Goal: Transaction & Acquisition: Purchase product/service

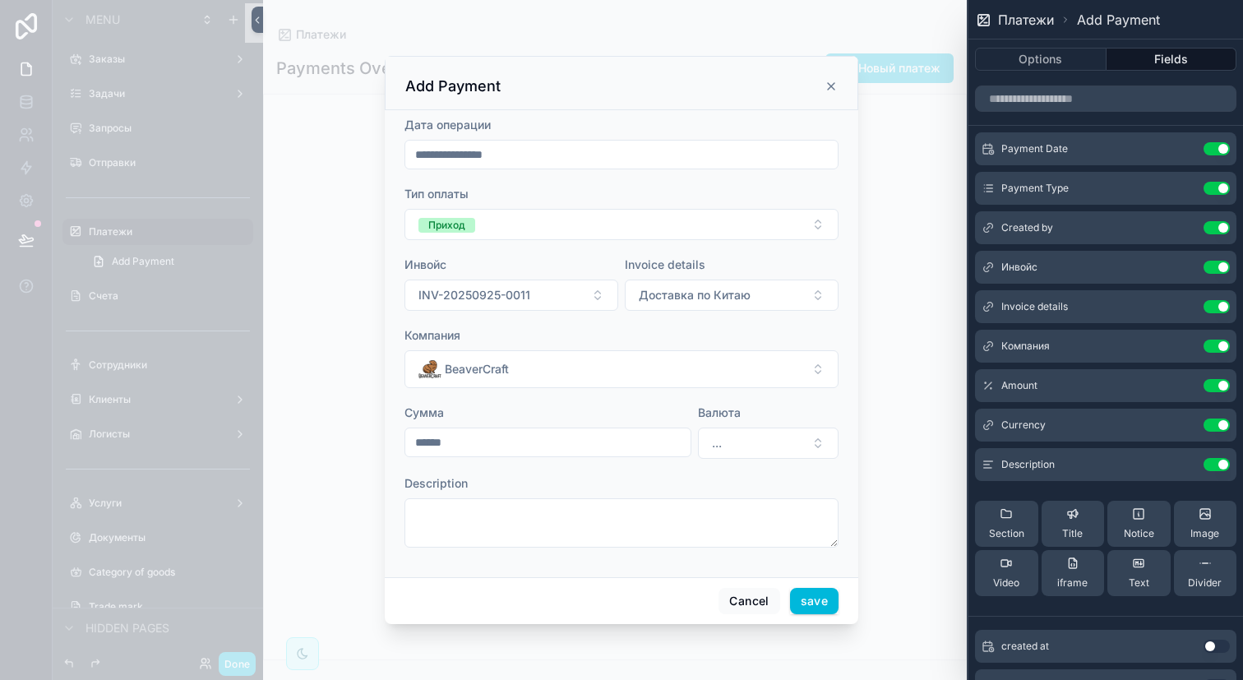
click at [0, 0] on button at bounding box center [0, 0] width 0 height 0
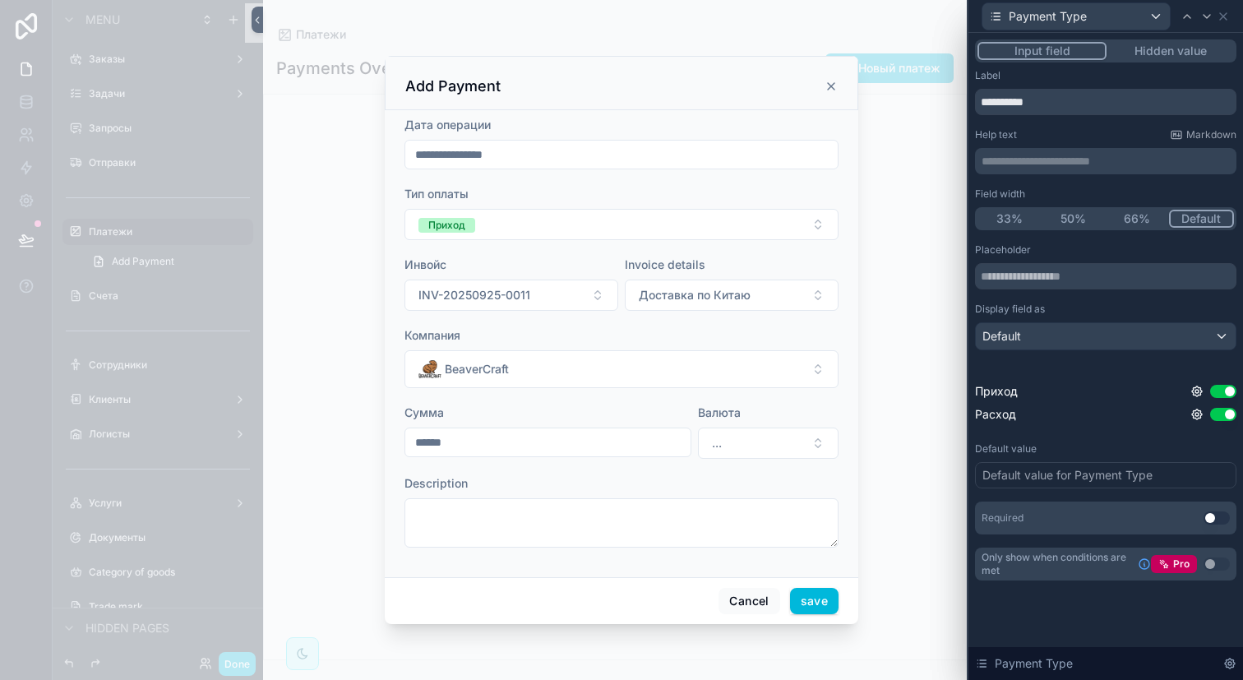
click at [1228, 657] on icon at bounding box center [1229, 663] width 13 height 13
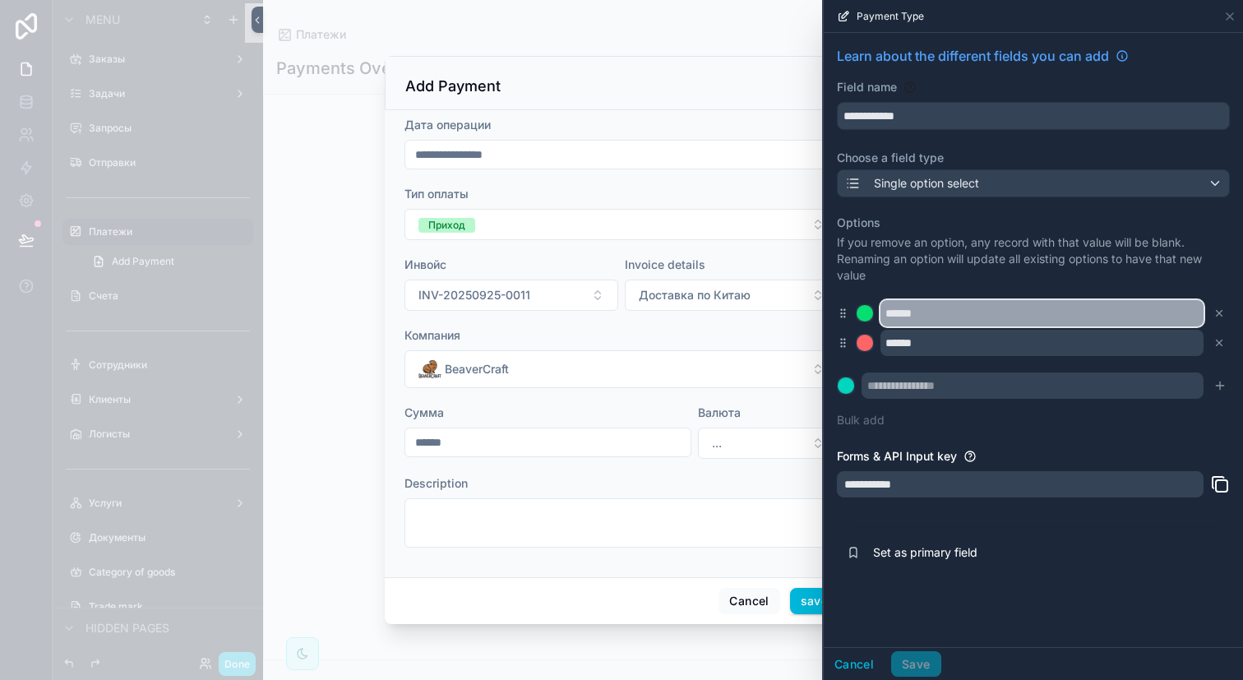
click at [974, 317] on input "******" at bounding box center [1041, 313] width 323 height 26
type input "*"
type input "*****"
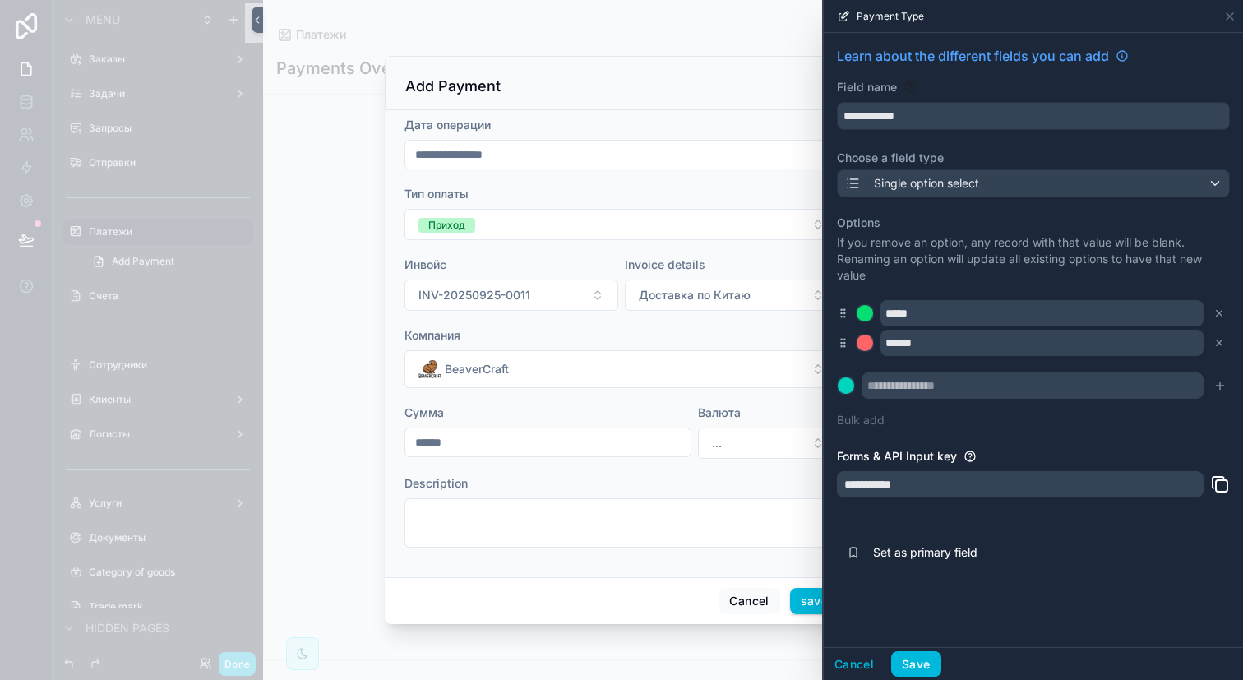
click at [1027, 612] on div "**********" at bounding box center [1033, 340] width 419 height 614
click at [921, 658] on button "Save" at bounding box center [915, 664] width 49 height 26
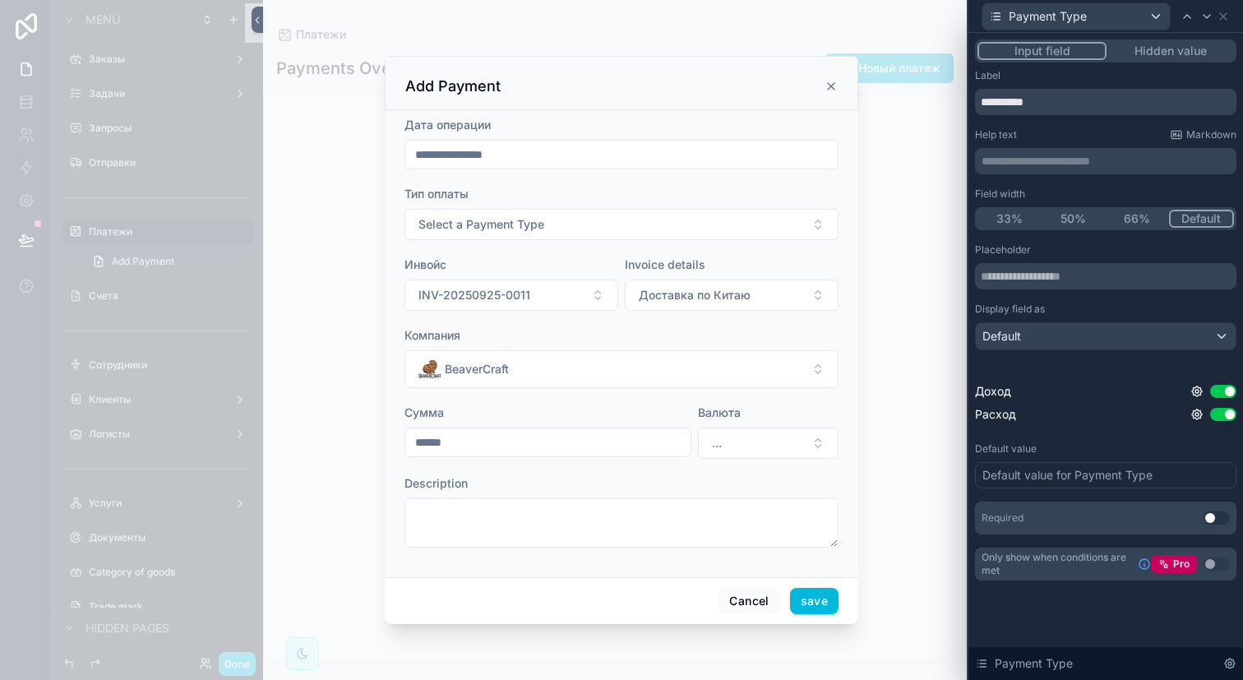
click at [691, 210] on button "Select a Payment Type" at bounding box center [621, 224] width 434 height 31
click at [623, 233] on button "Select a Payment Type" at bounding box center [621, 224] width 434 height 31
click at [585, 310] on div "Доход" at bounding box center [621, 315] width 229 height 25
click at [529, 294] on button "INV-20250925-0011" at bounding box center [511, 294] width 214 height 31
click at [545, 266] on div "Инвойс" at bounding box center [511, 264] width 214 height 16
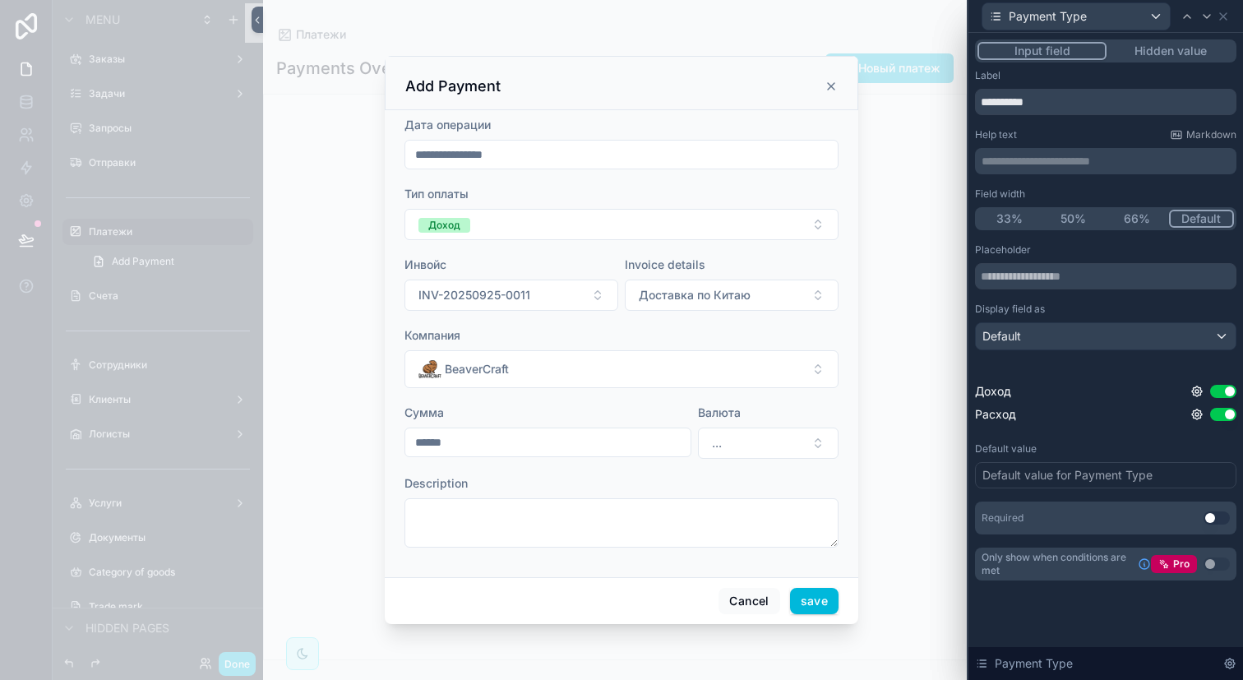
click at [826, 86] on icon "scrollable content" at bounding box center [831, 86] width 13 height 13
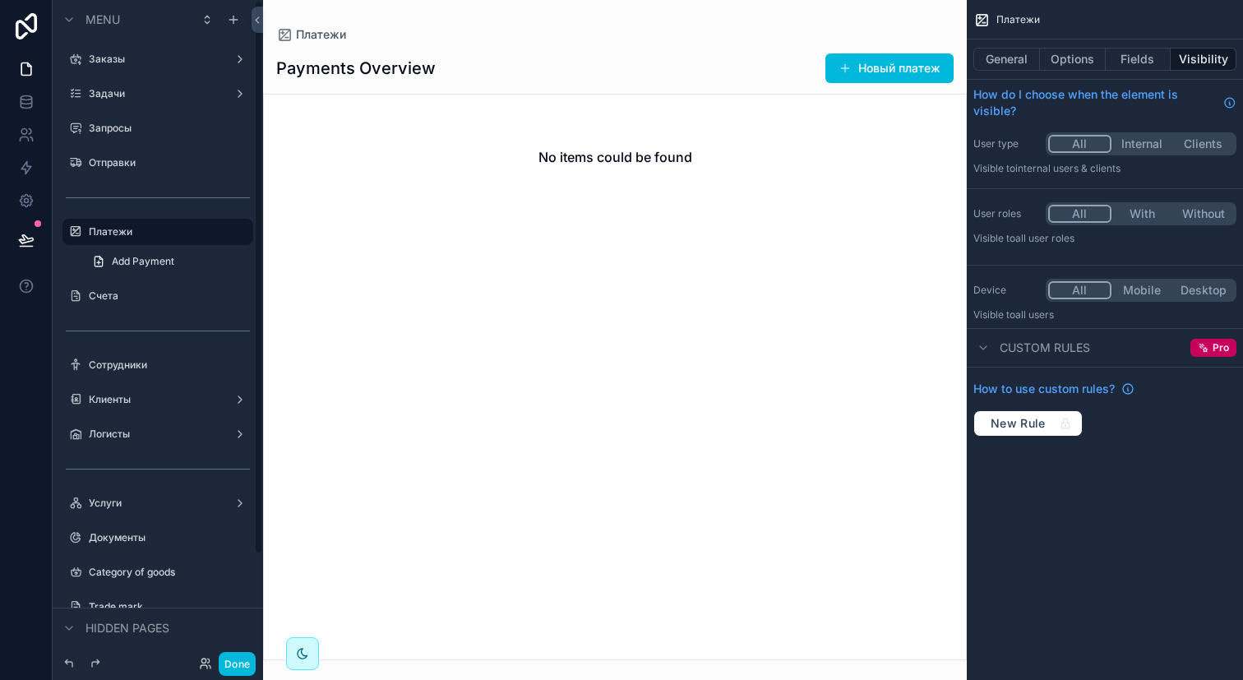
click at [243, 654] on button "Done" at bounding box center [237, 664] width 37 height 24
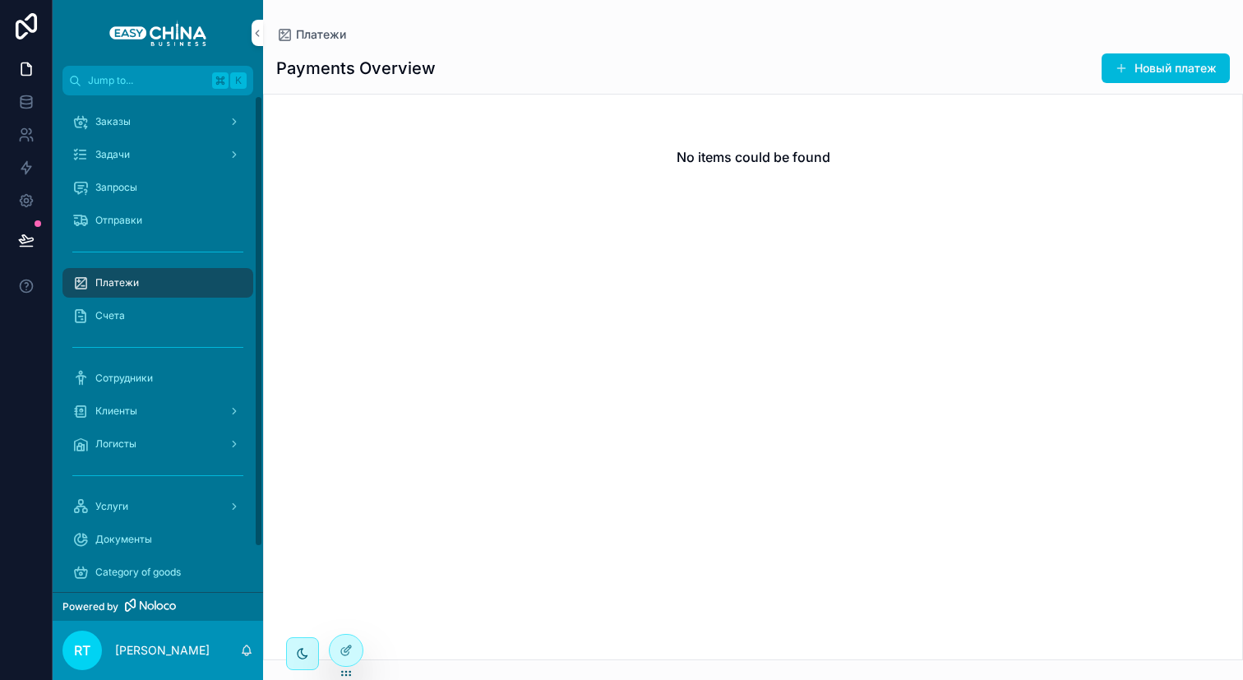
click at [180, 116] on div "Заказы" at bounding box center [157, 122] width 171 height 26
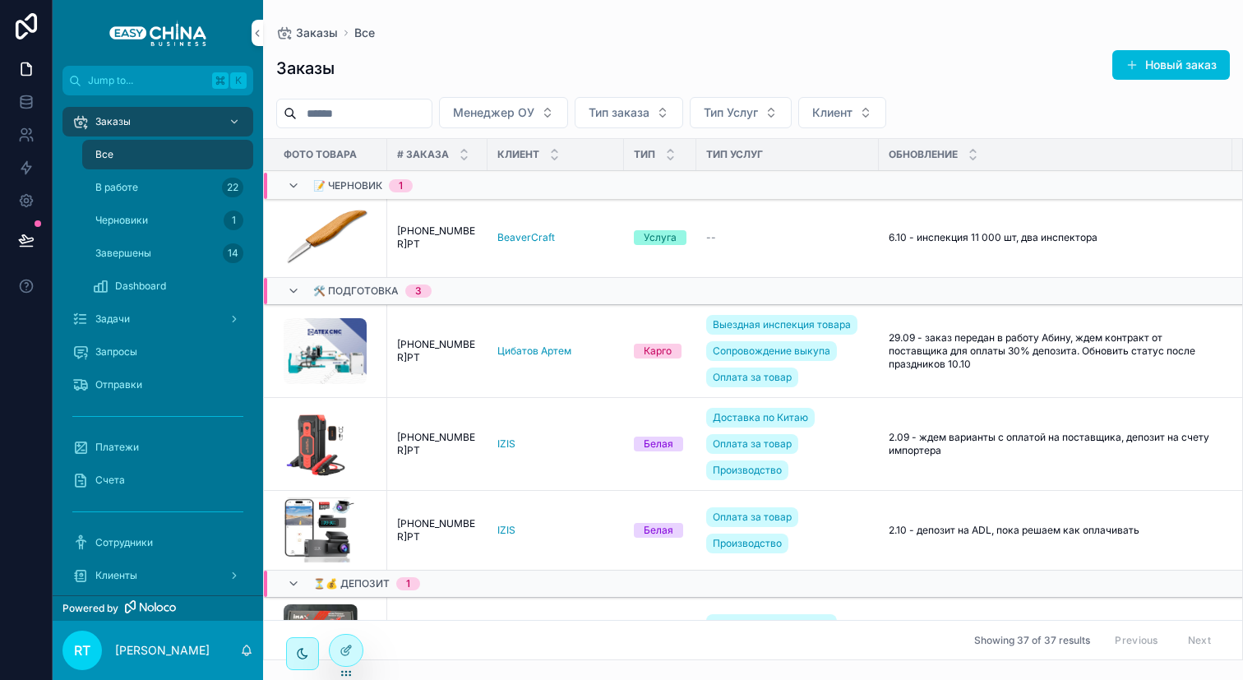
click at [158, 278] on div "Dashboard" at bounding box center [167, 286] width 151 height 26
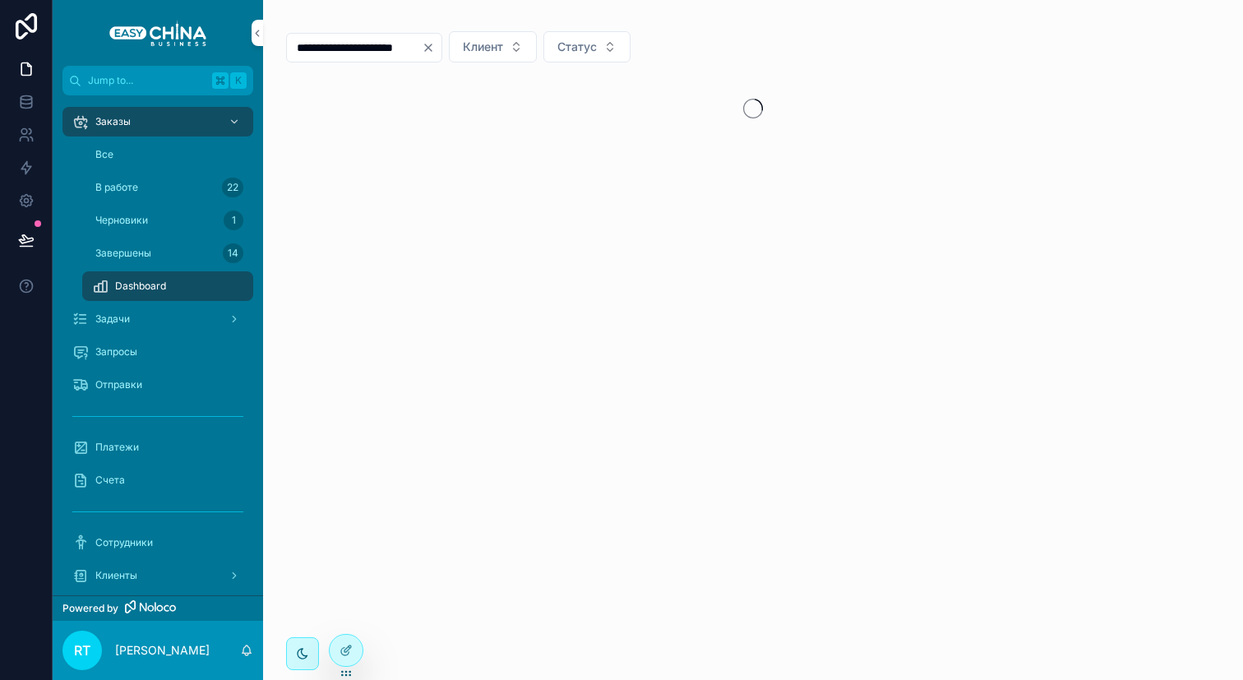
click at [159, 313] on div "Задачи" at bounding box center [157, 319] width 171 height 26
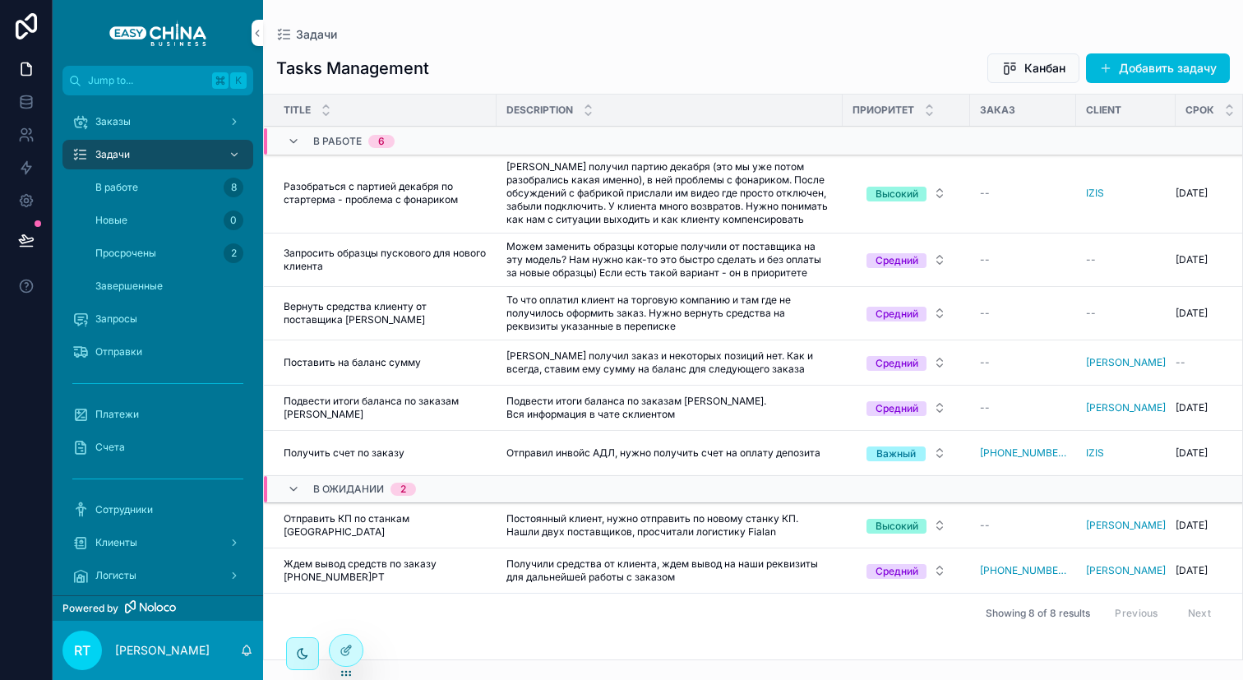
click at [166, 314] on div "Запросы" at bounding box center [157, 319] width 171 height 26
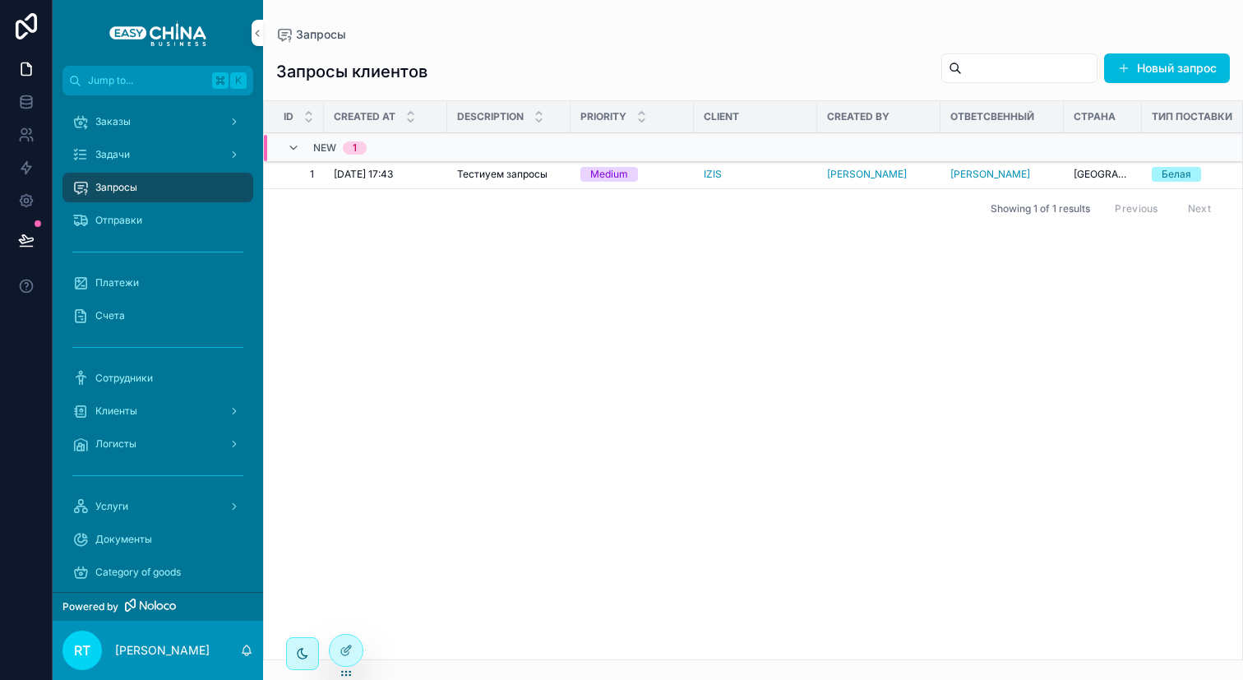
click at [349, 661] on div at bounding box center [346, 650] width 33 height 31
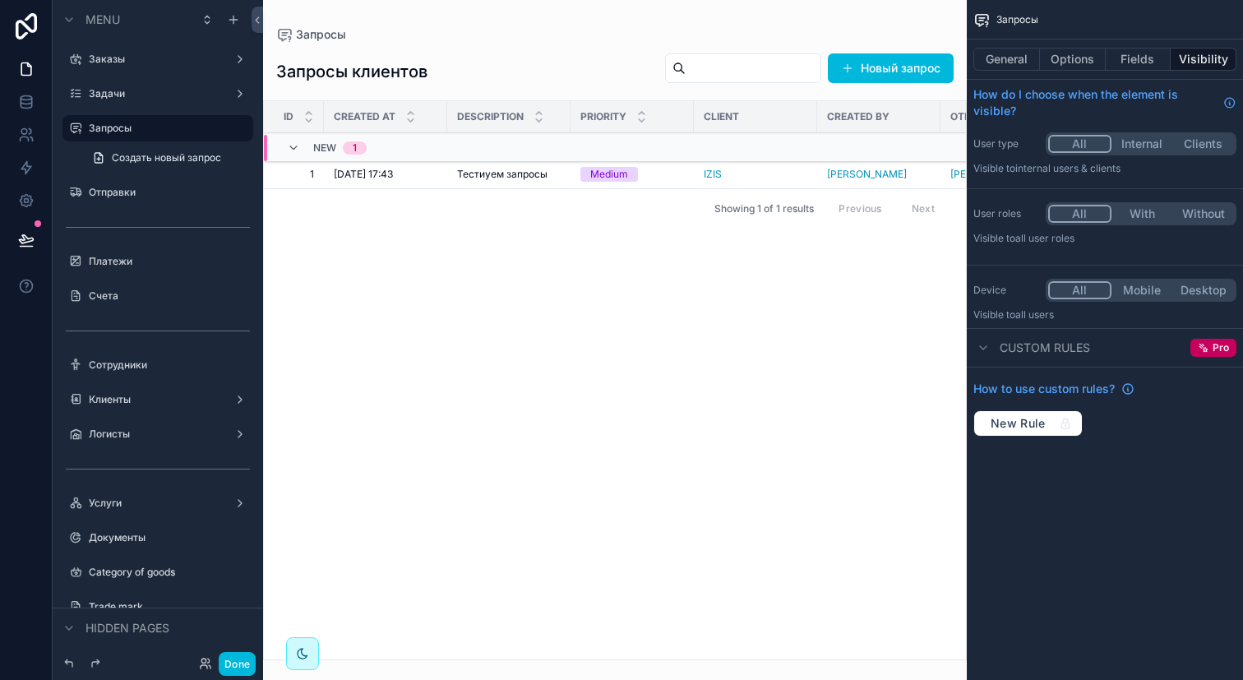
click at [1010, 65] on button "General" at bounding box center [1006, 59] width 67 height 23
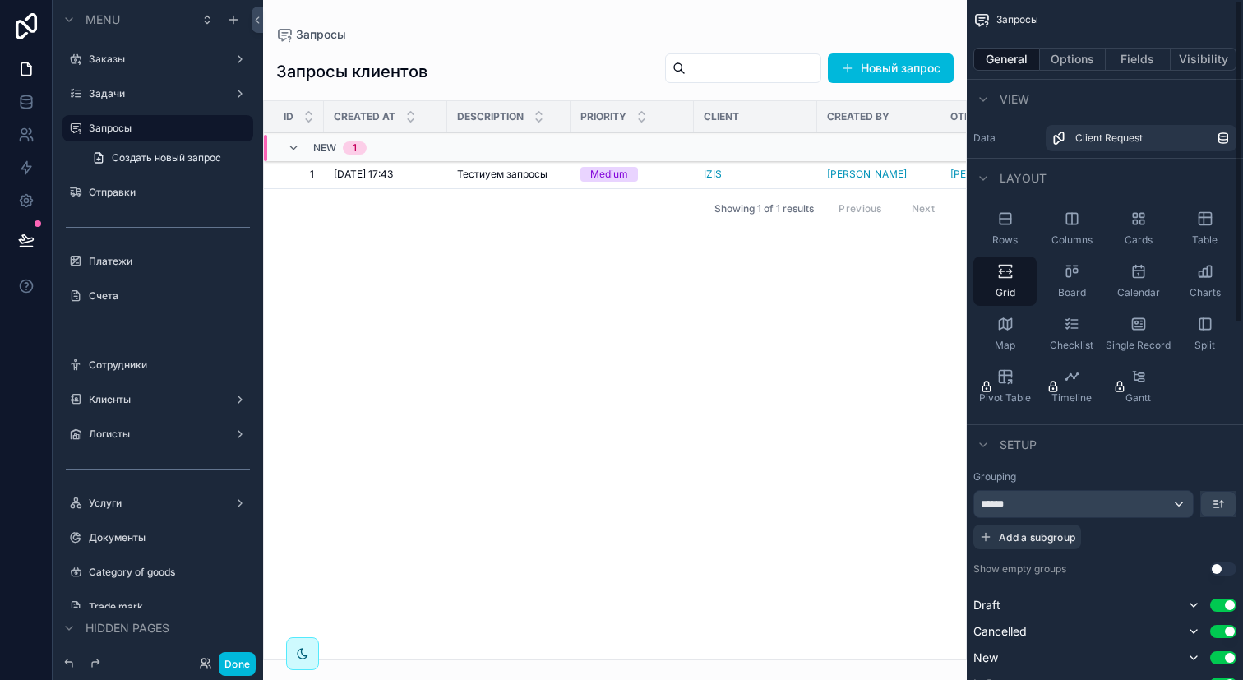
click at [1080, 58] on button "Options" at bounding box center [1073, 59] width 66 height 23
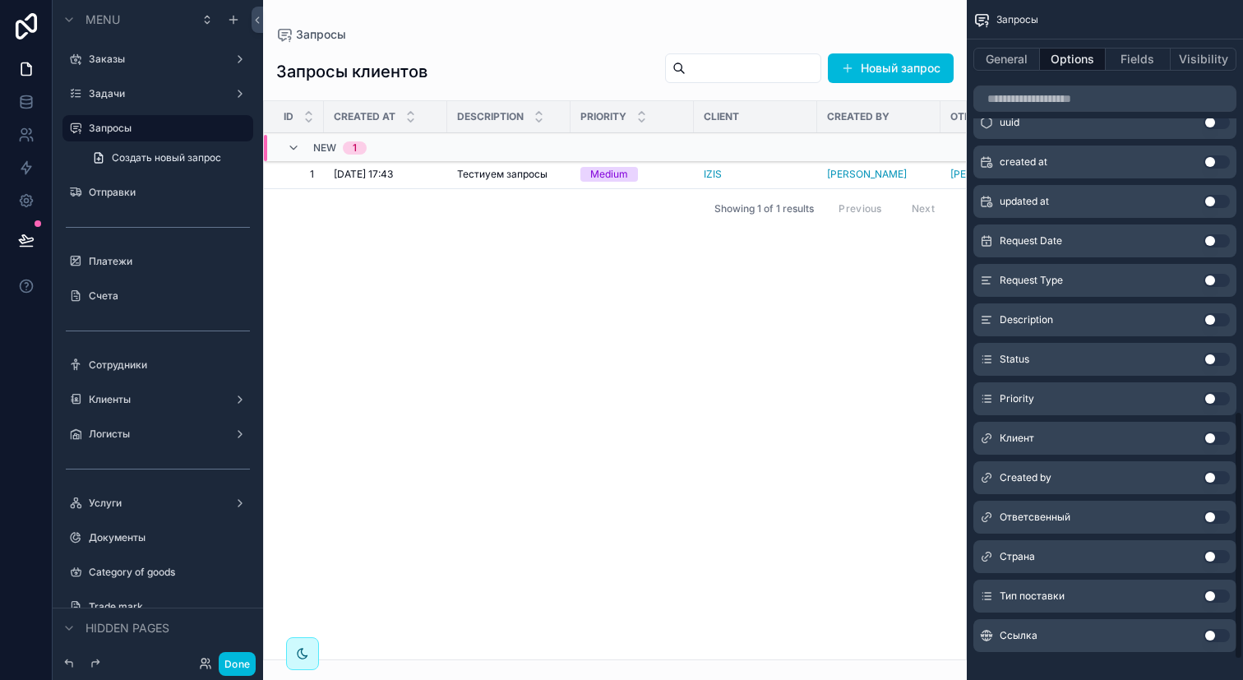
scroll to position [1171, 0]
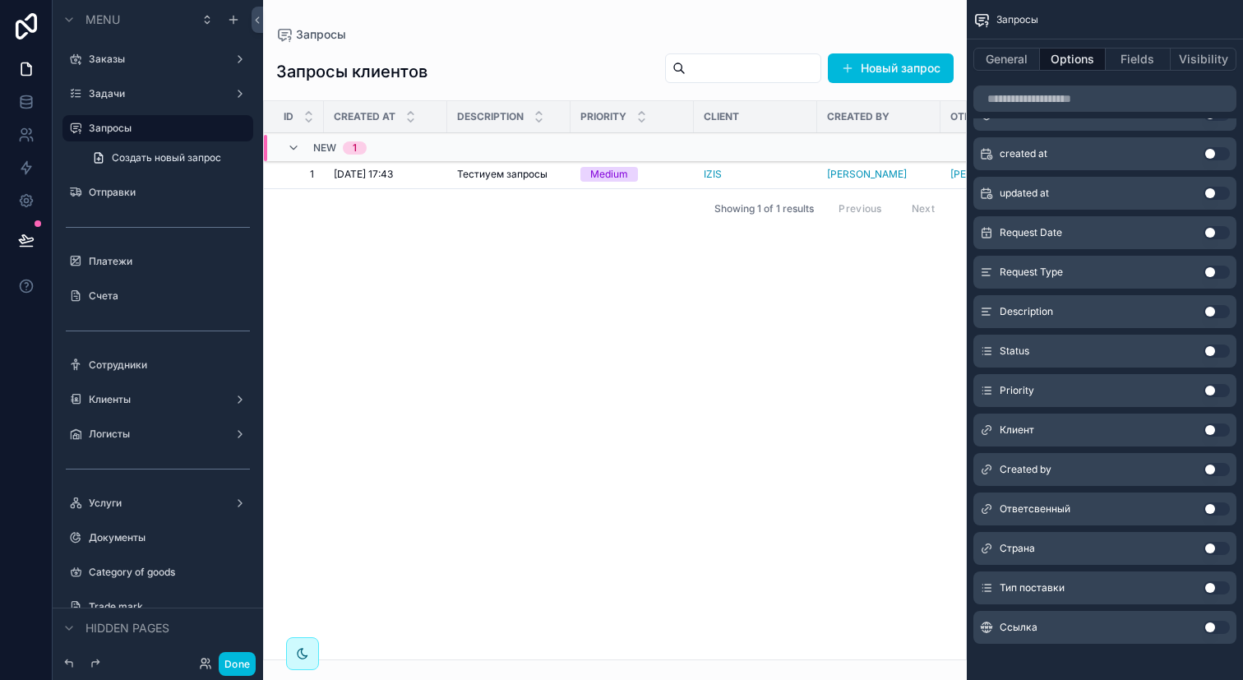
click at [1209, 427] on button "Use setting" at bounding box center [1216, 429] width 26 height 13
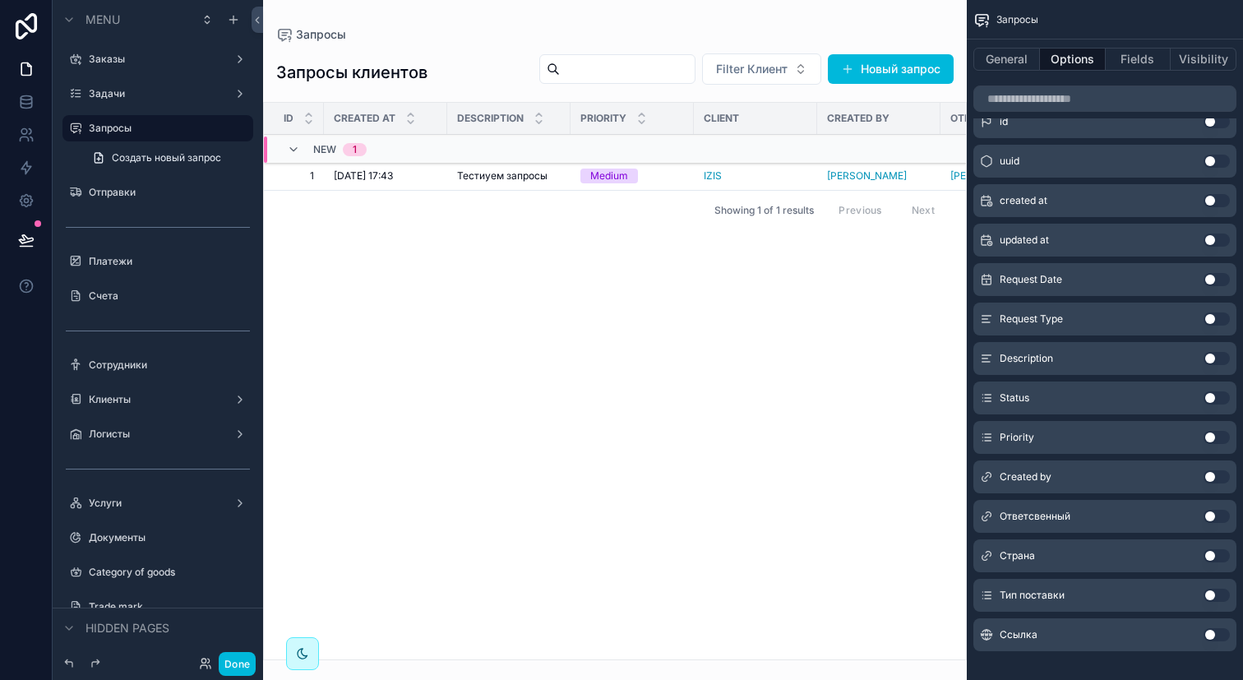
scroll to position [1188, 0]
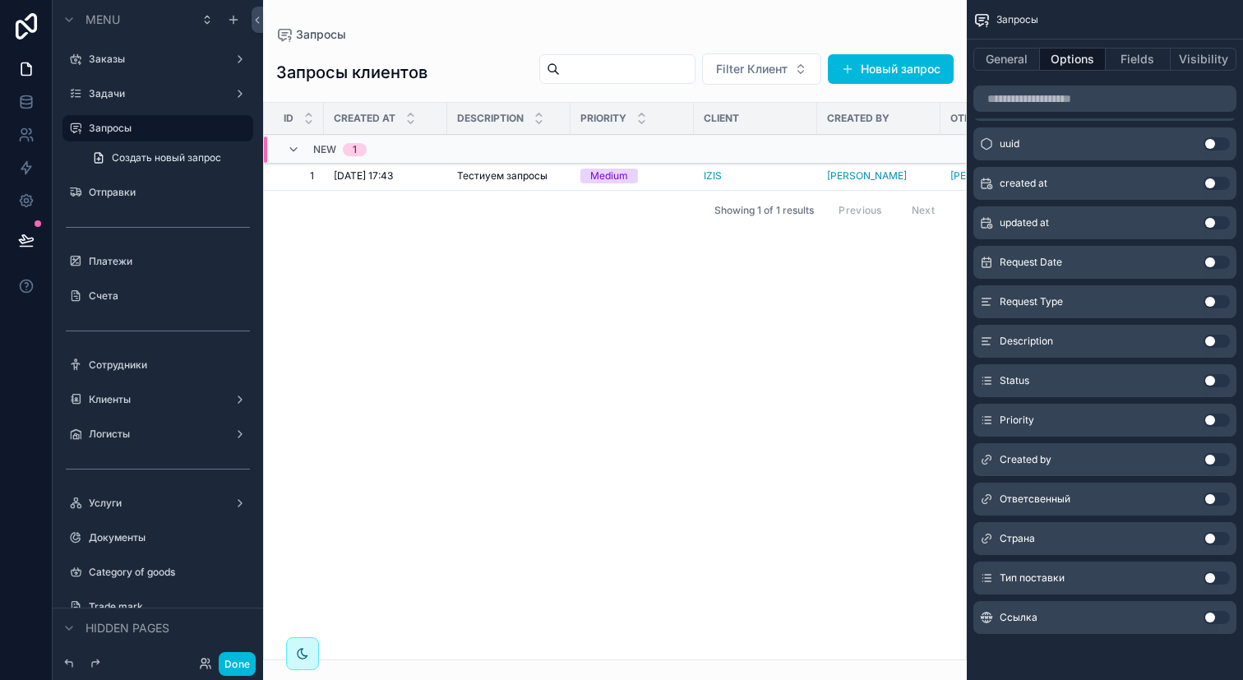
click at [1214, 503] on button "Use setting" at bounding box center [1216, 498] width 26 height 13
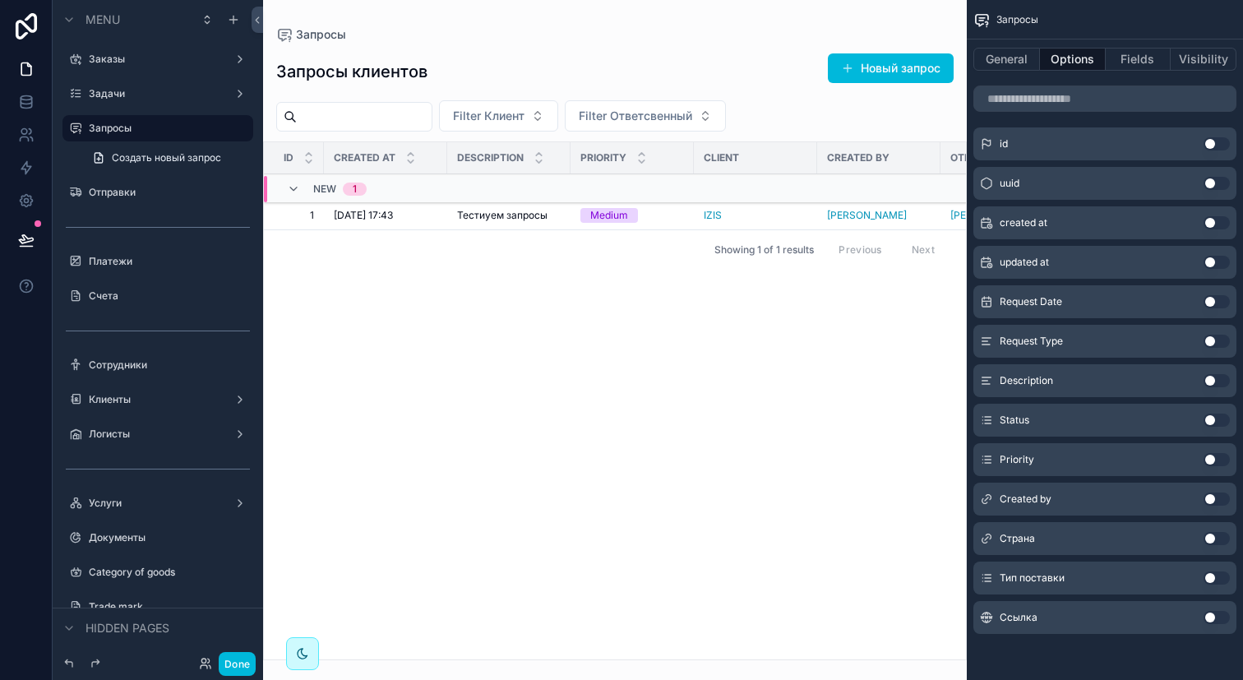
click at [529, 113] on div "scrollable content" at bounding box center [615, 340] width 704 height 680
click at [524, 113] on span "Filter Клиент" at bounding box center [489, 116] width 72 height 16
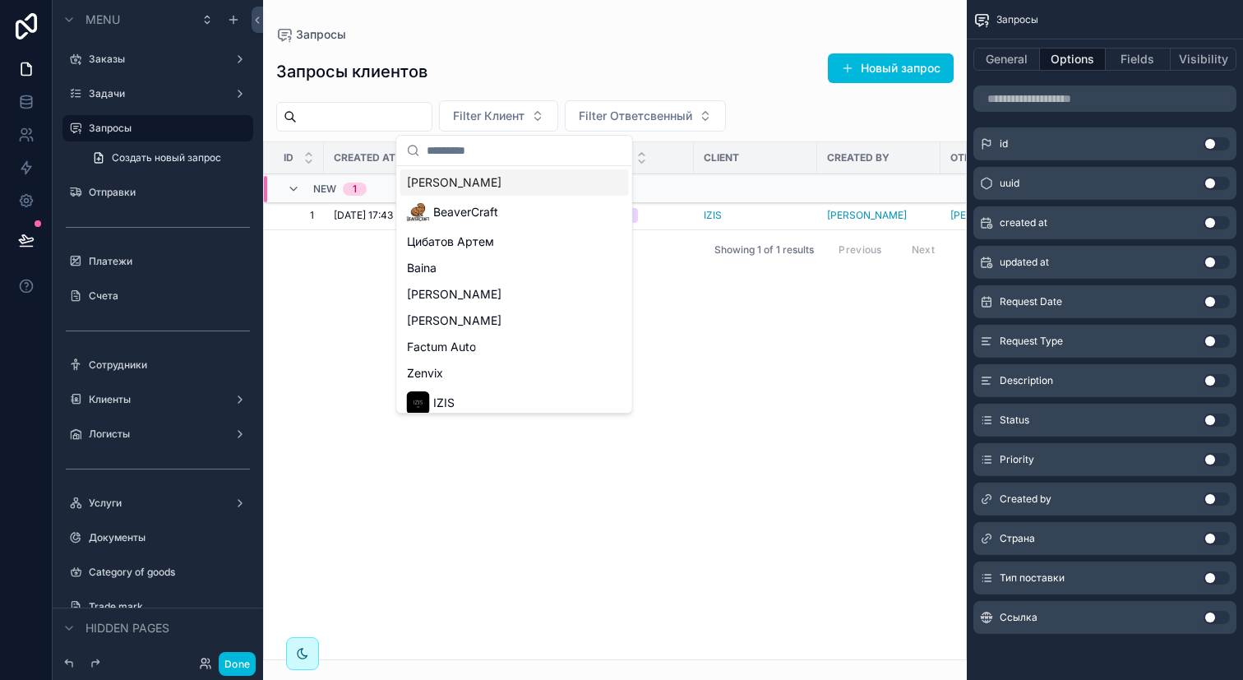
click at [632, 108] on span "Filter Ответсвенный" at bounding box center [635, 116] width 113 height 16
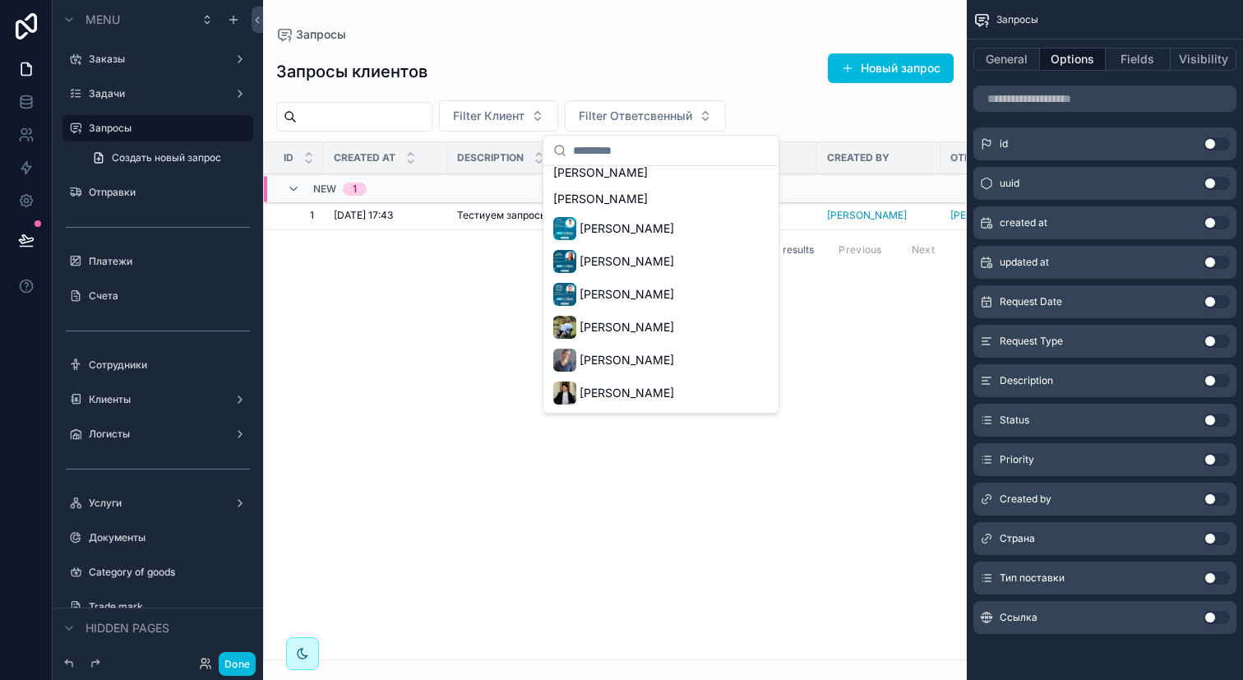
scroll to position [0, 0]
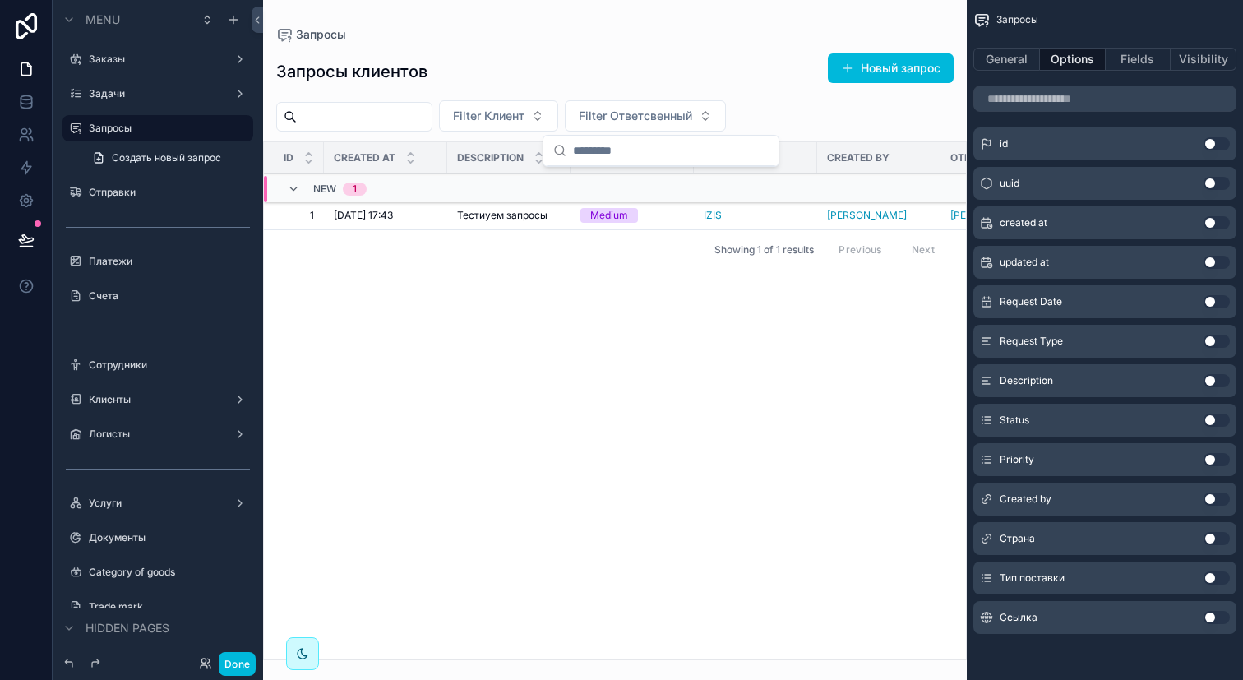
click at [524, 118] on span "Filter Клиент" at bounding box center [489, 116] width 72 height 16
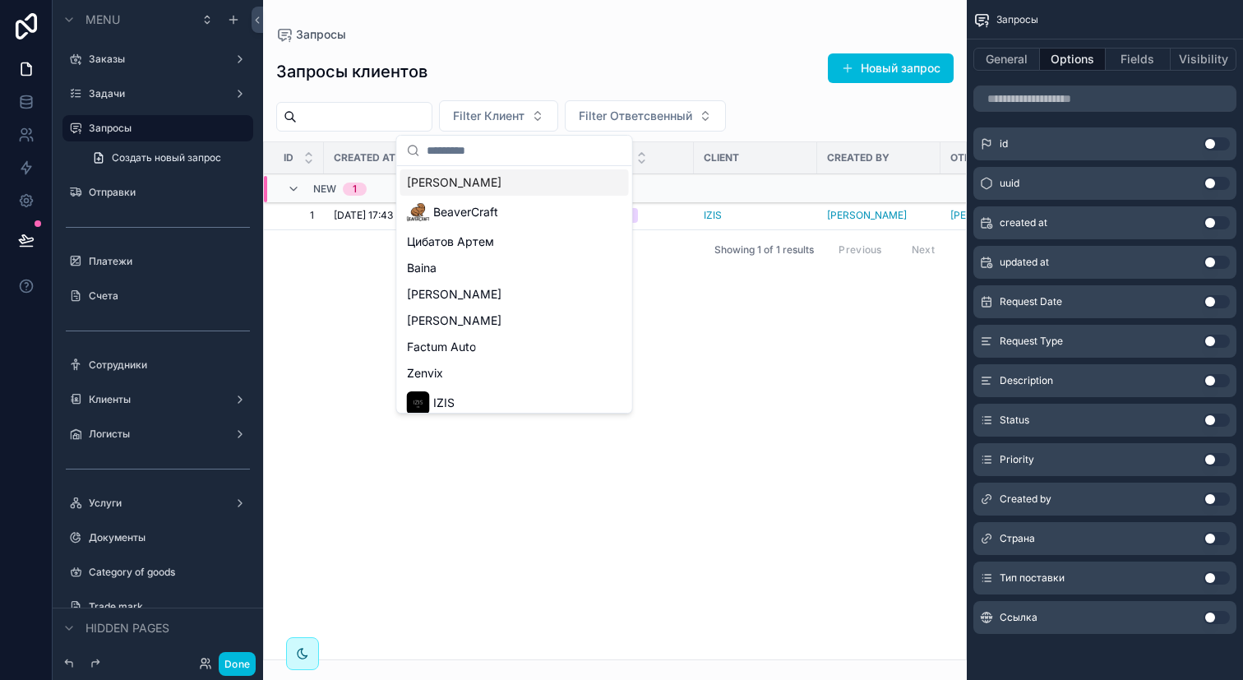
click at [524, 118] on span "Filter Клиент" at bounding box center [489, 116] width 72 height 16
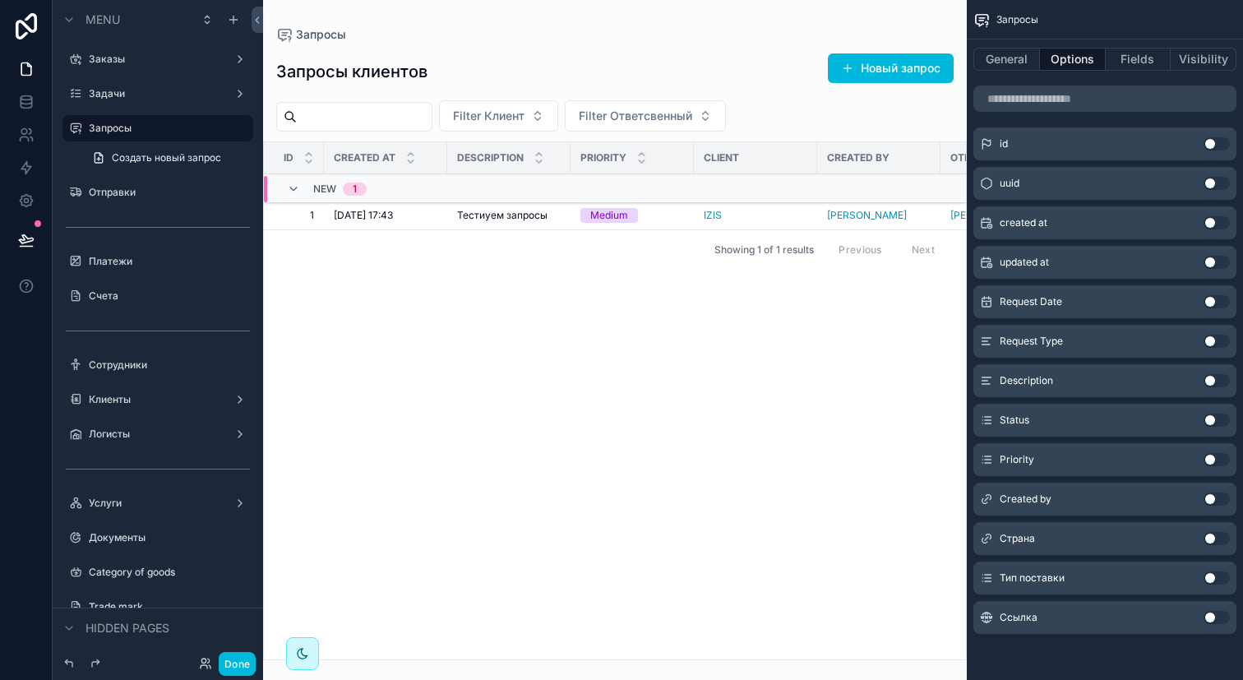
click at [568, 55] on div "Запросы клиентов Новый запрос" at bounding box center [614, 72] width 677 height 38
click at [250, 658] on button "Done" at bounding box center [237, 664] width 37 height 24
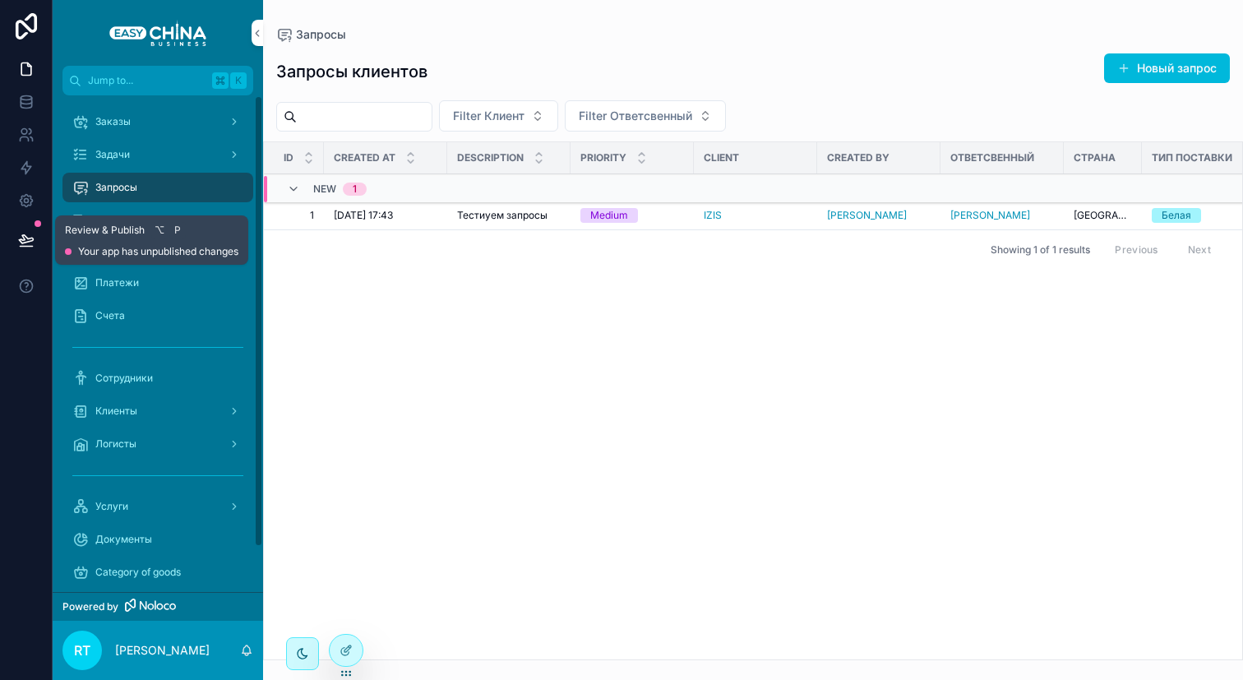
click at [23, 242] on icon at bounding box center [26, 240] width 16 height 16
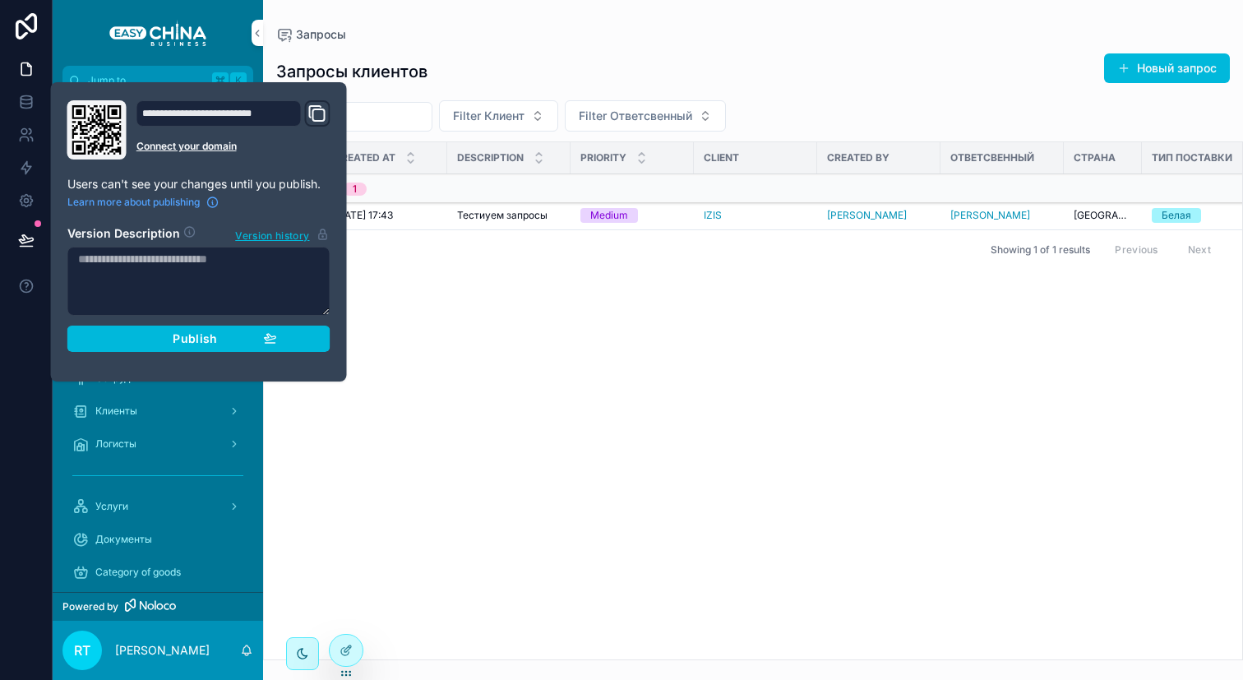
click at [172, 339] on div "Publish" at bounding box center [199, 338] width 156 height 15
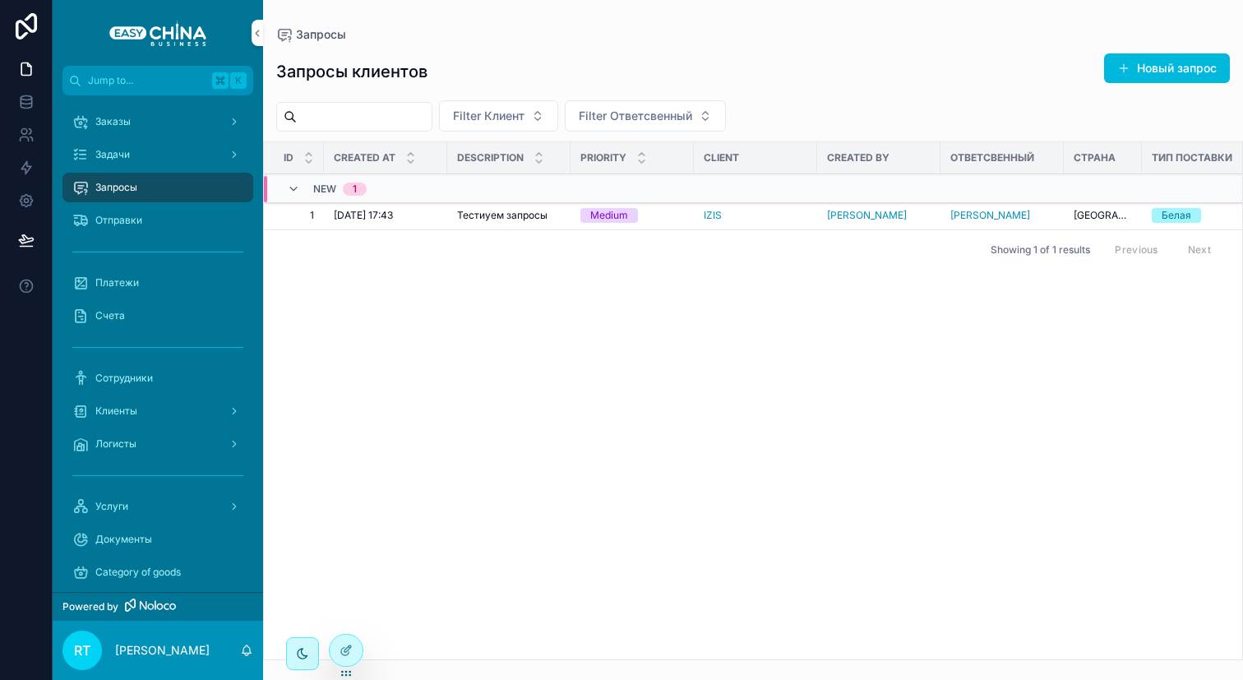
click at [385, 303] on div "Id Created at Description Priority Client Created by Ответсвенный Страна Тип по…" at bounding box center [753, 400] width 978 height 517
click at [175, 157] on div "Задачи" at bounding box center [157, 154] width 171 height 26
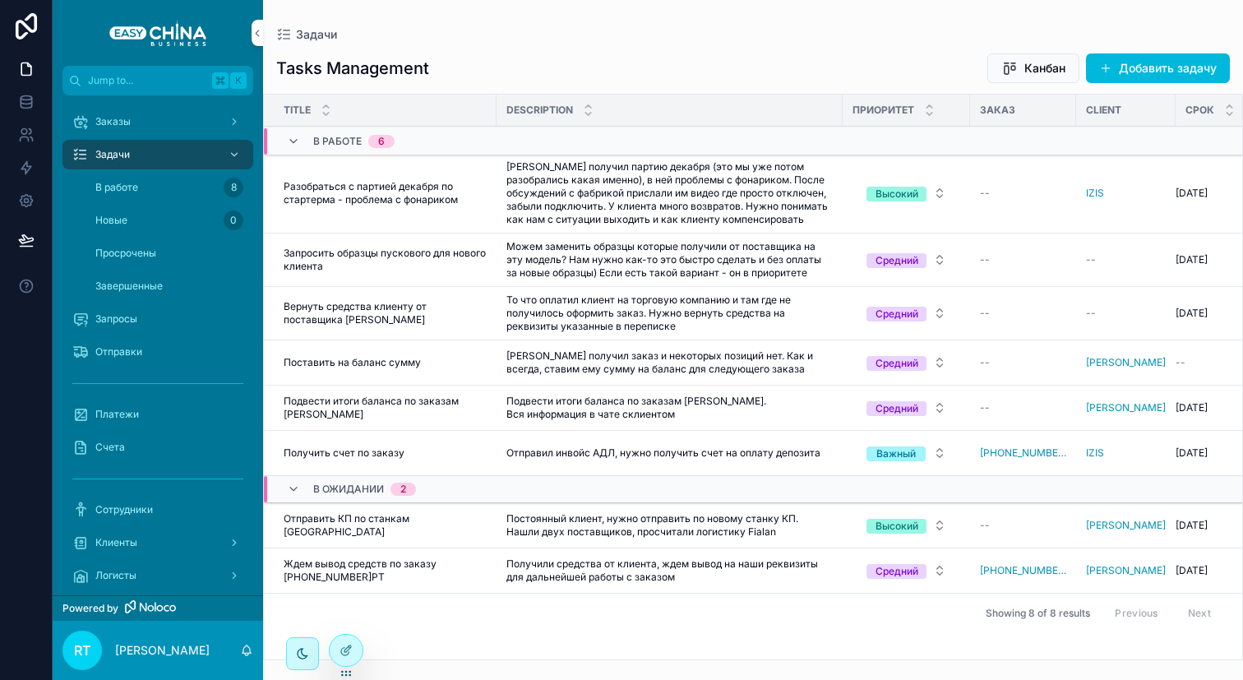
click at [153, 115] on div "Заказы" at bounding box center [157, 122] width 171 height 26
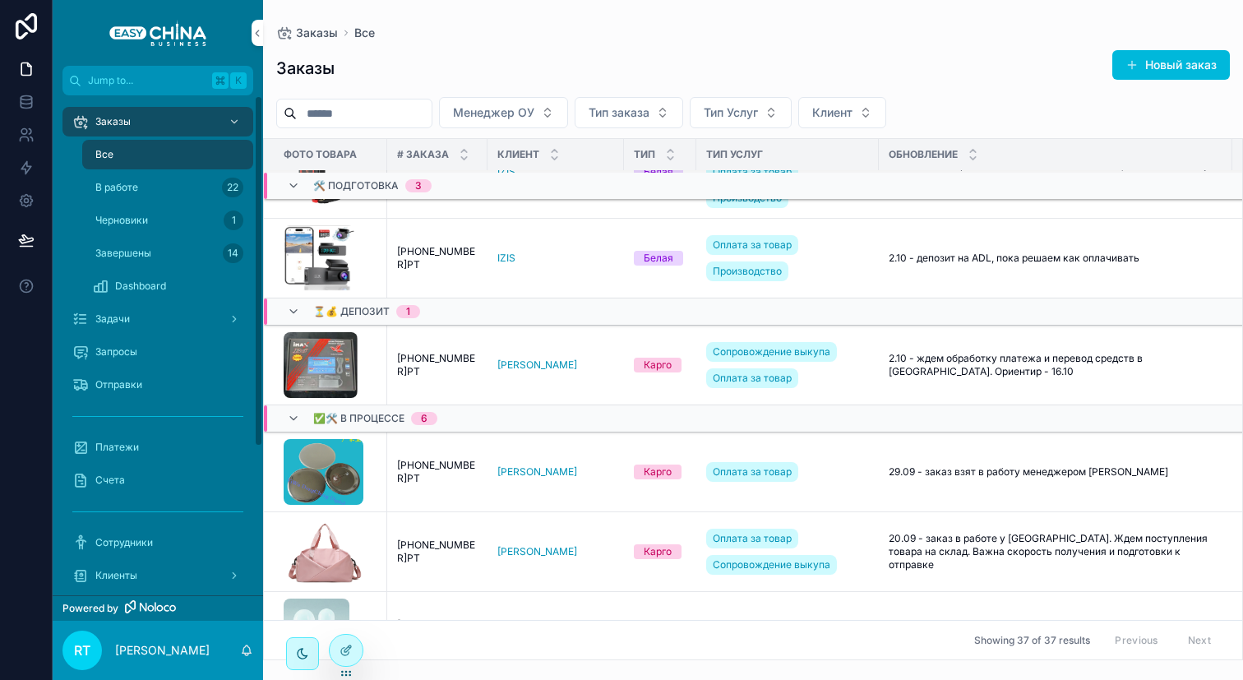
scroll to position [286, 0]
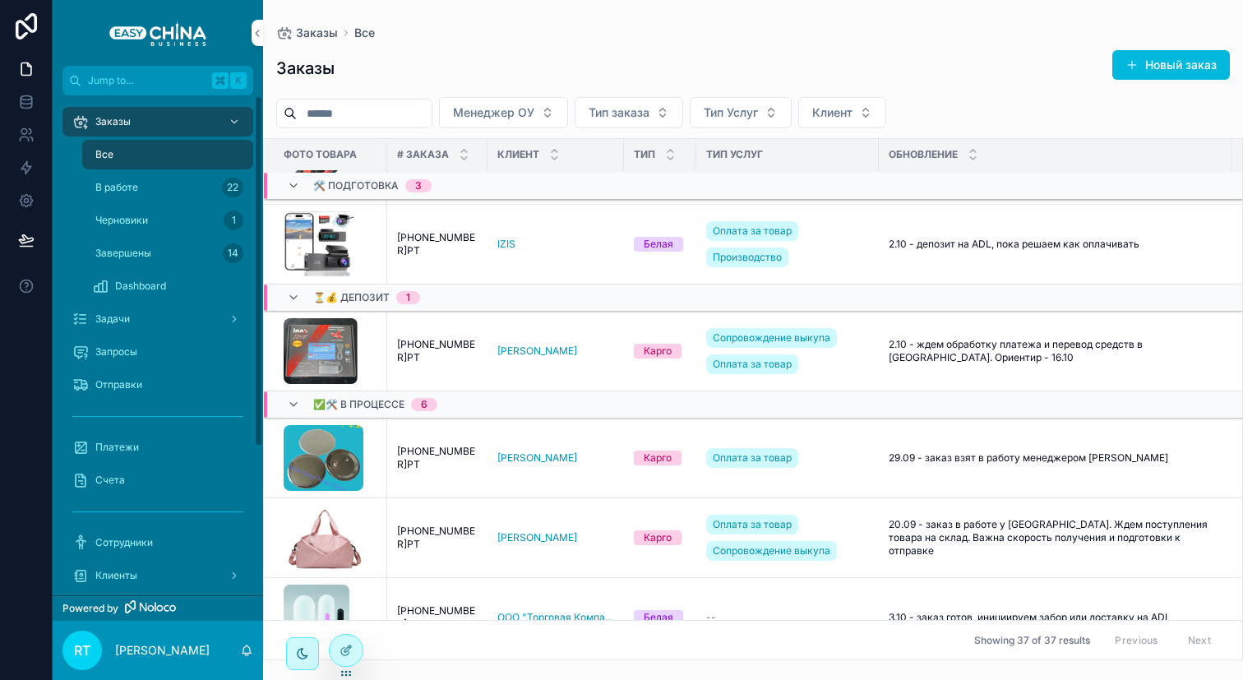
click at [182, 273] on div "Dashboard" at bounding box center [167, 286] width 151 height 26
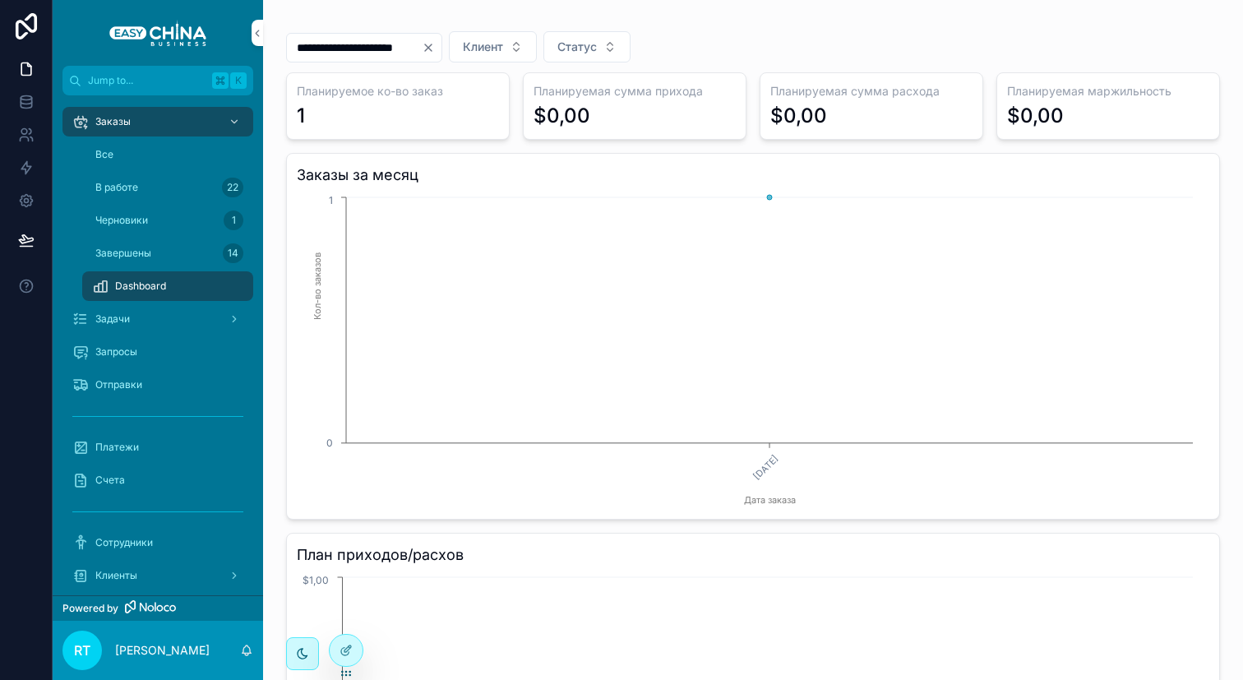
click at [435, 49] on icon "Clear" at bounding box center [428, 47] width 13 height 13
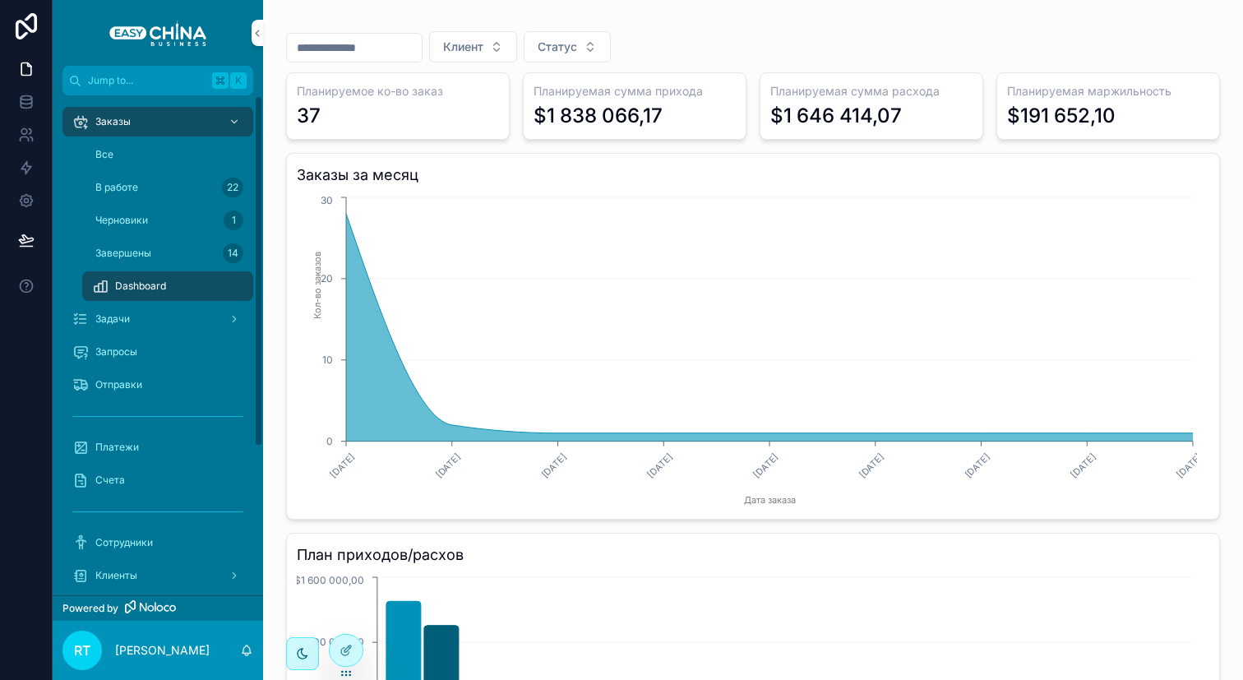
click at [166, 132] on div "Заказы" at bounding box center [157, 122] width 171 height 26
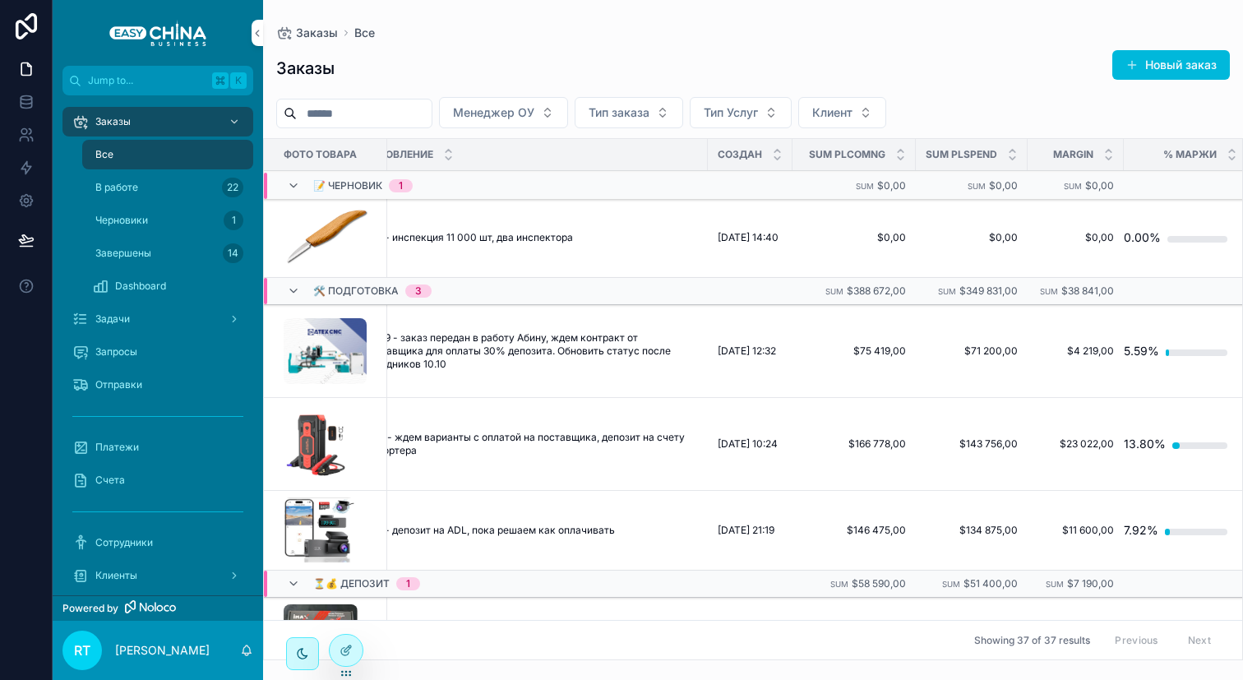
scroll to position [0, 538]
click at [342, 650] on icon at bounding box center [346, 650] width 13 height 13
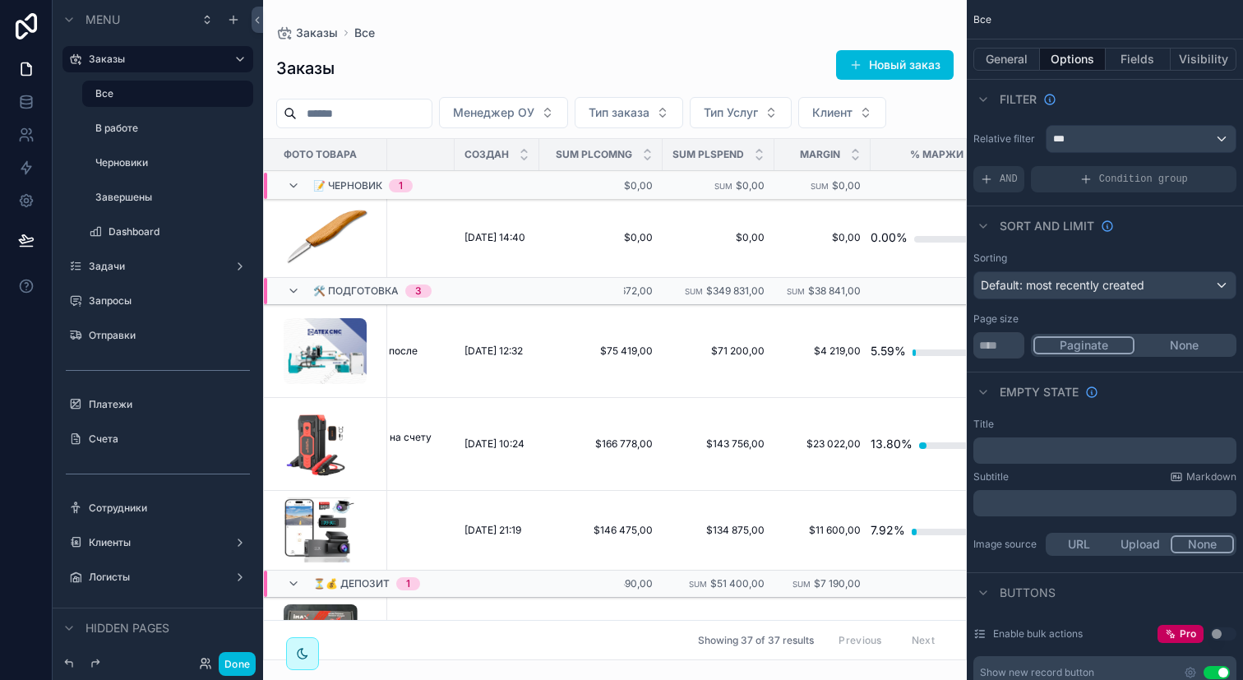
scroll to position [0, 814]
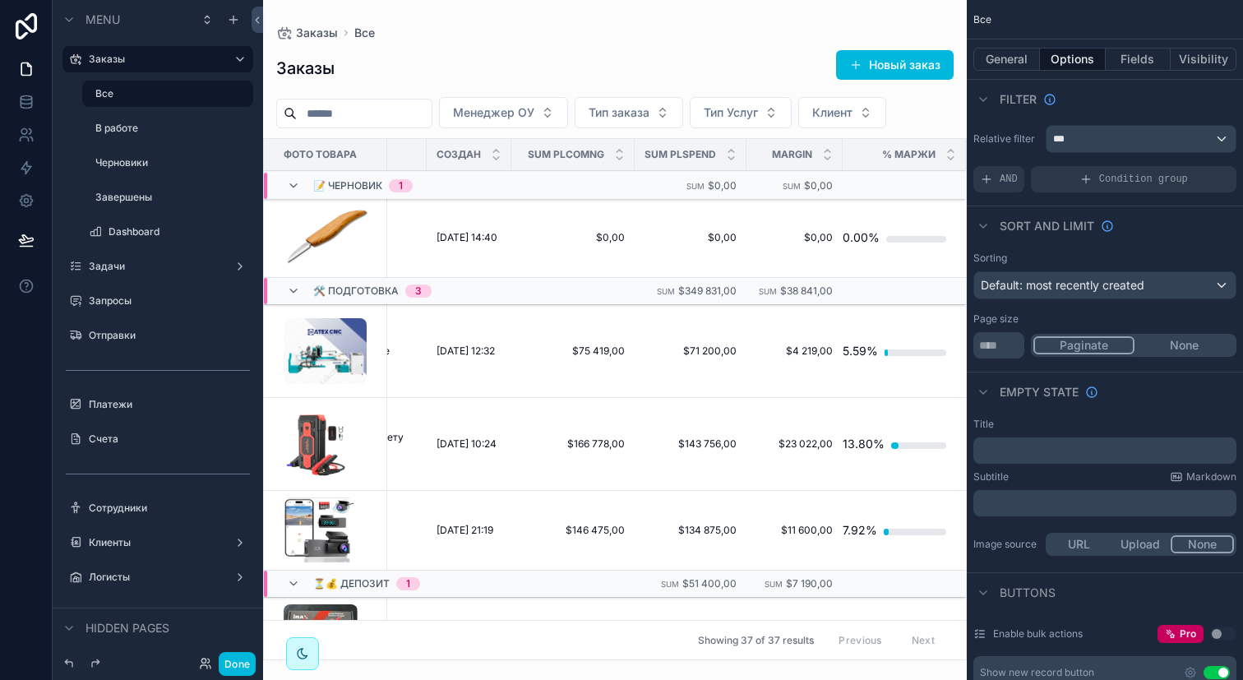
click at [539, 153] on span "Sum PLCOMNG" at bounding box center [566, 154] width 76 height 13
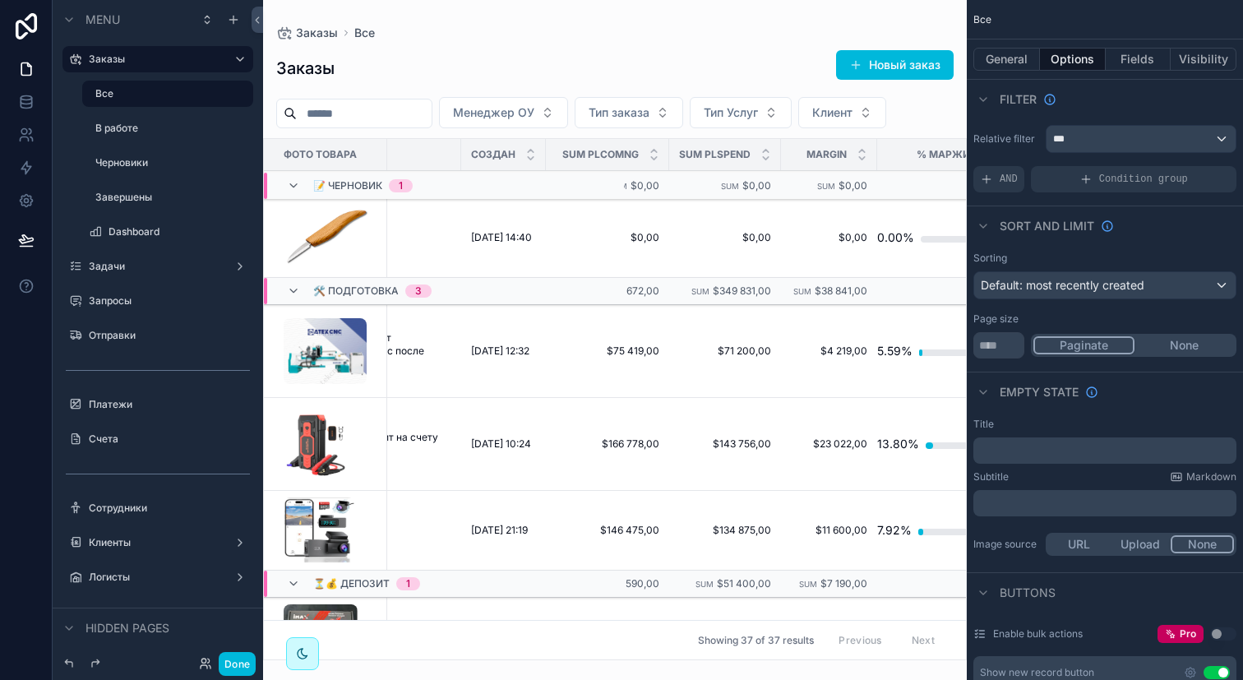
scroll to position [0, 769]
click at [1147, 52] on button "Fields" at bounding box center [1139, 59] width 66 height 23
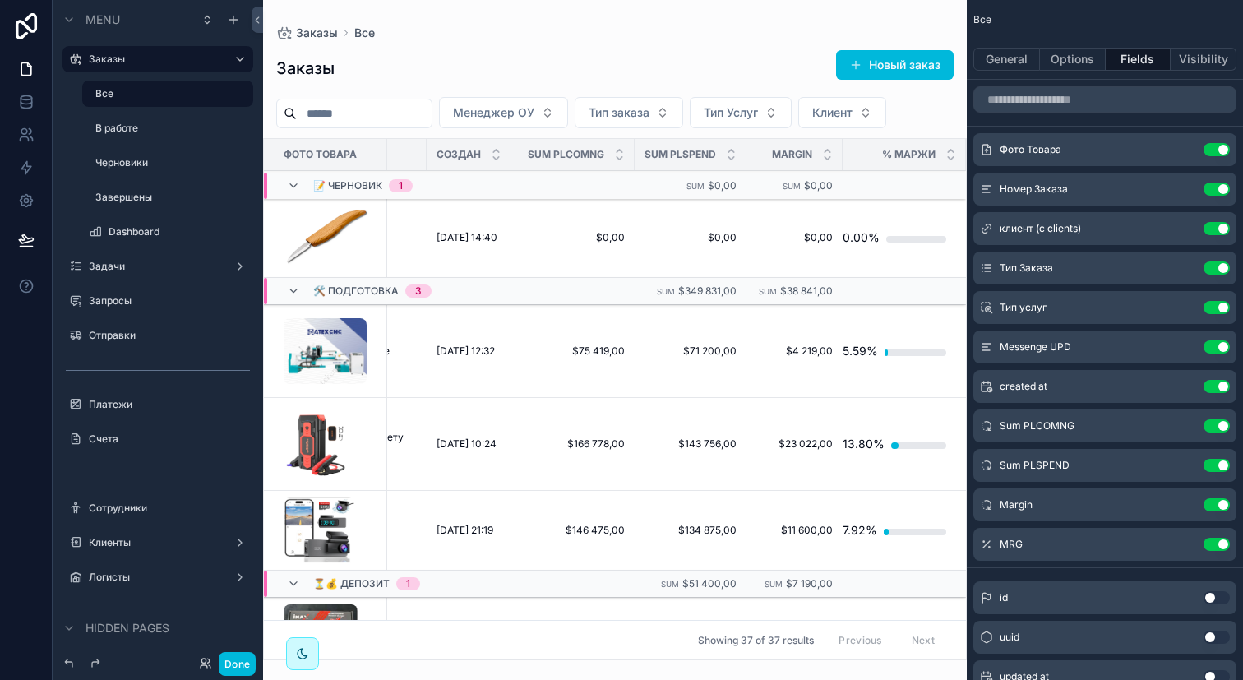
scroll to position [0, 814]
click at [0, 0] on icon "scrollable content" at bounding box center [0, 0] width 0 height 0
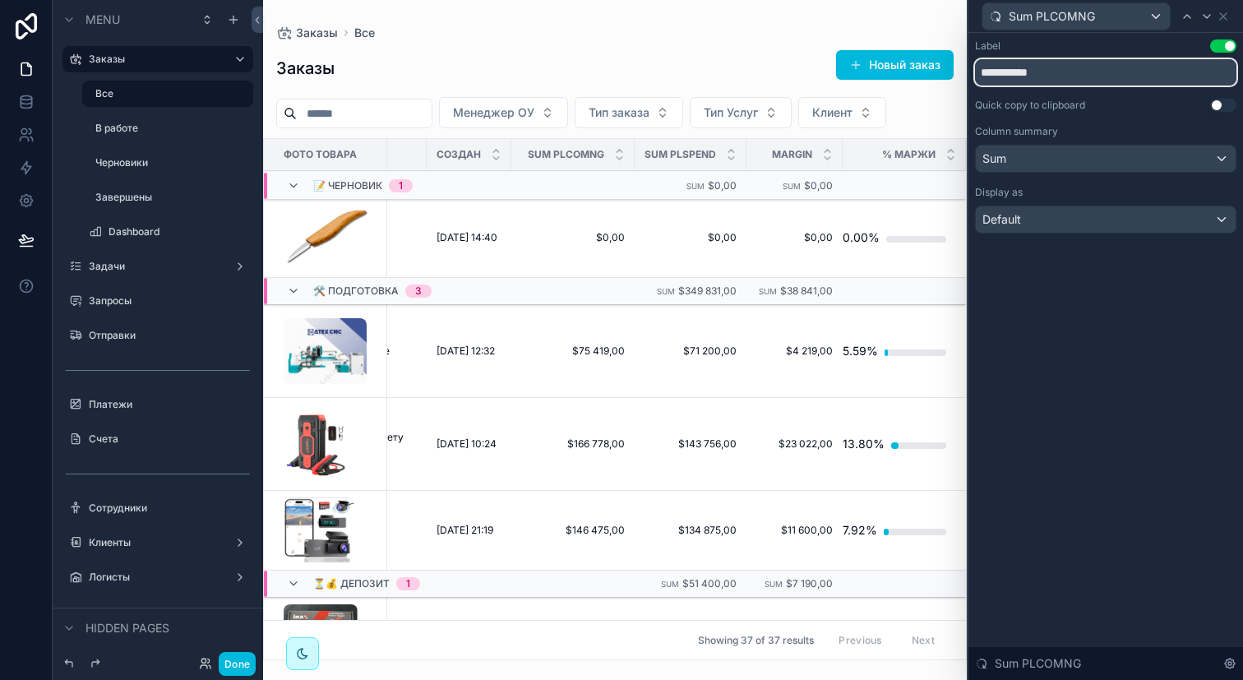
click at [1040, 68] on input "**********" at bounding box center [1105, 72] width 261 height 26
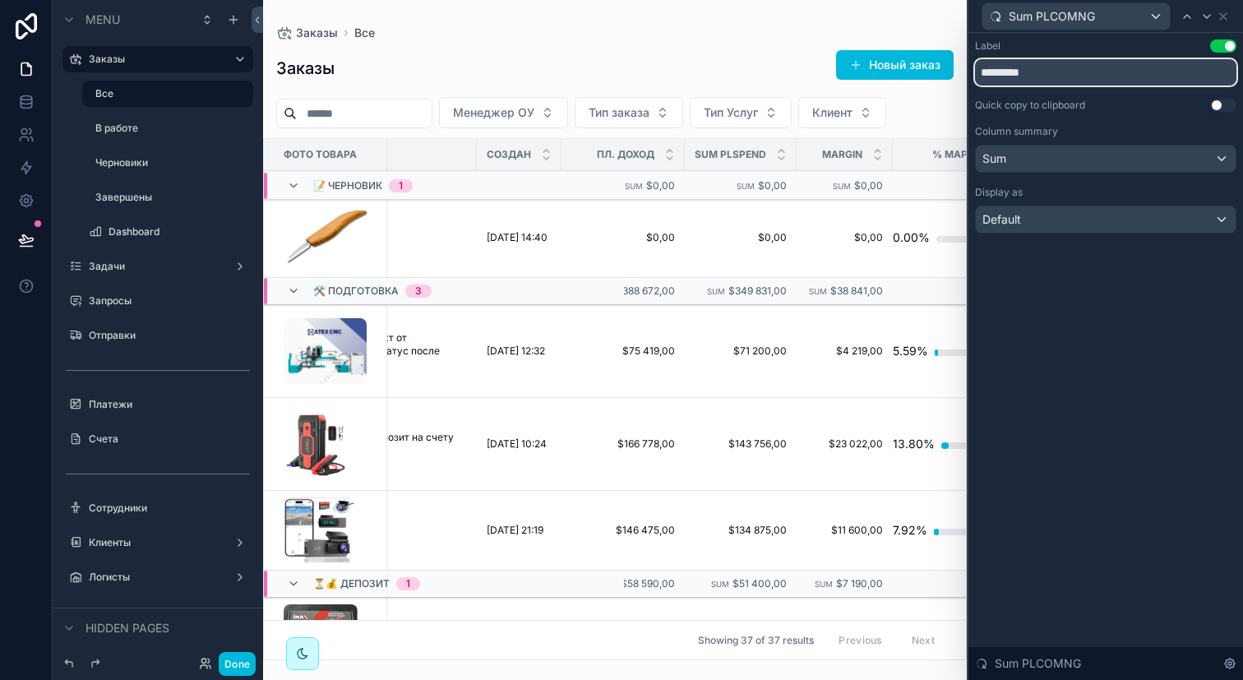
scroll to position [0, 756]
type input "*********"
click at [1228, 19] on icon at bounding box center [1223, 16] width 13 height 13
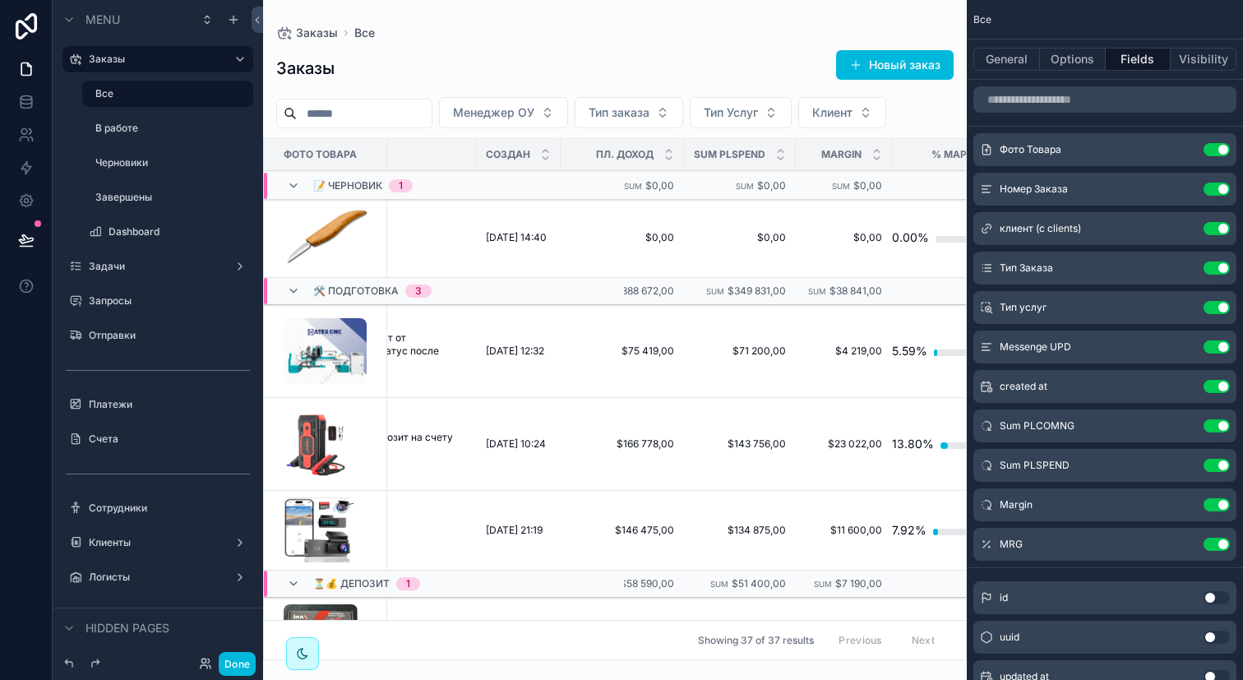
click at [0, 0] on icon "scrollable content" at bounding box center [0, 0] width 0 height 0
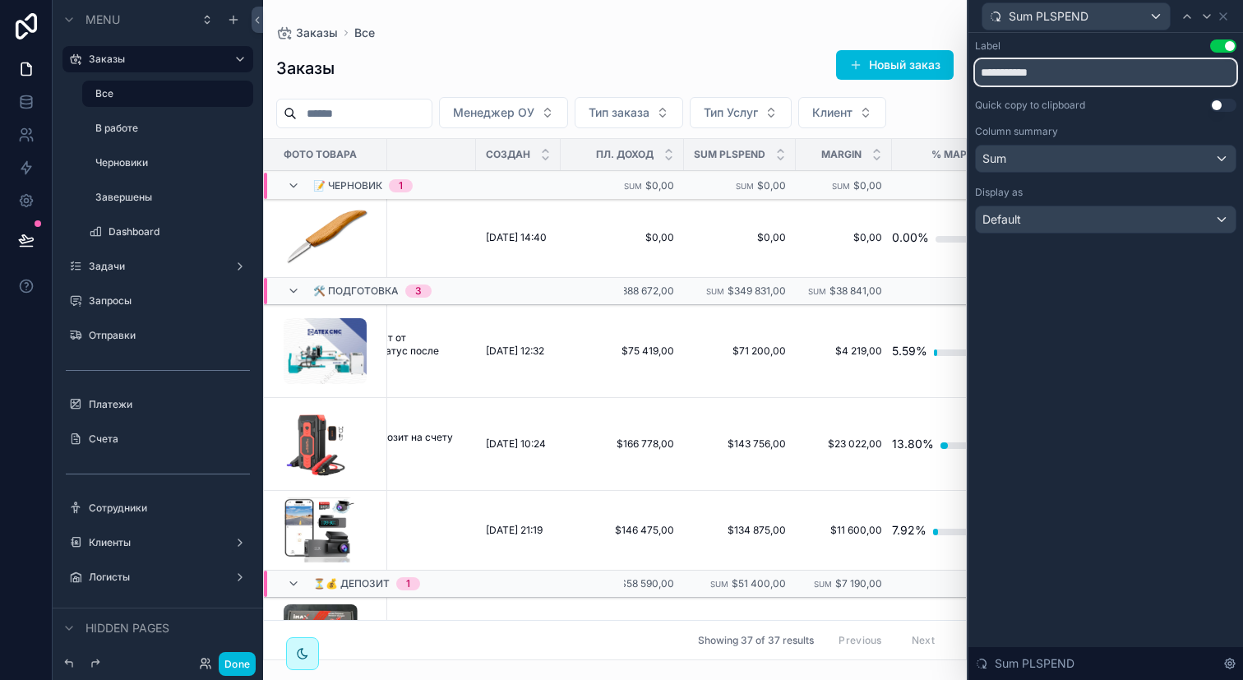
click at [1066, 66] on input "**********" at bounding box center [1105, 72] width 261 height 26
type input "**********"
click at [1123, 260] on div "**********" at bounding box center [1105, 153] width 275 height 240
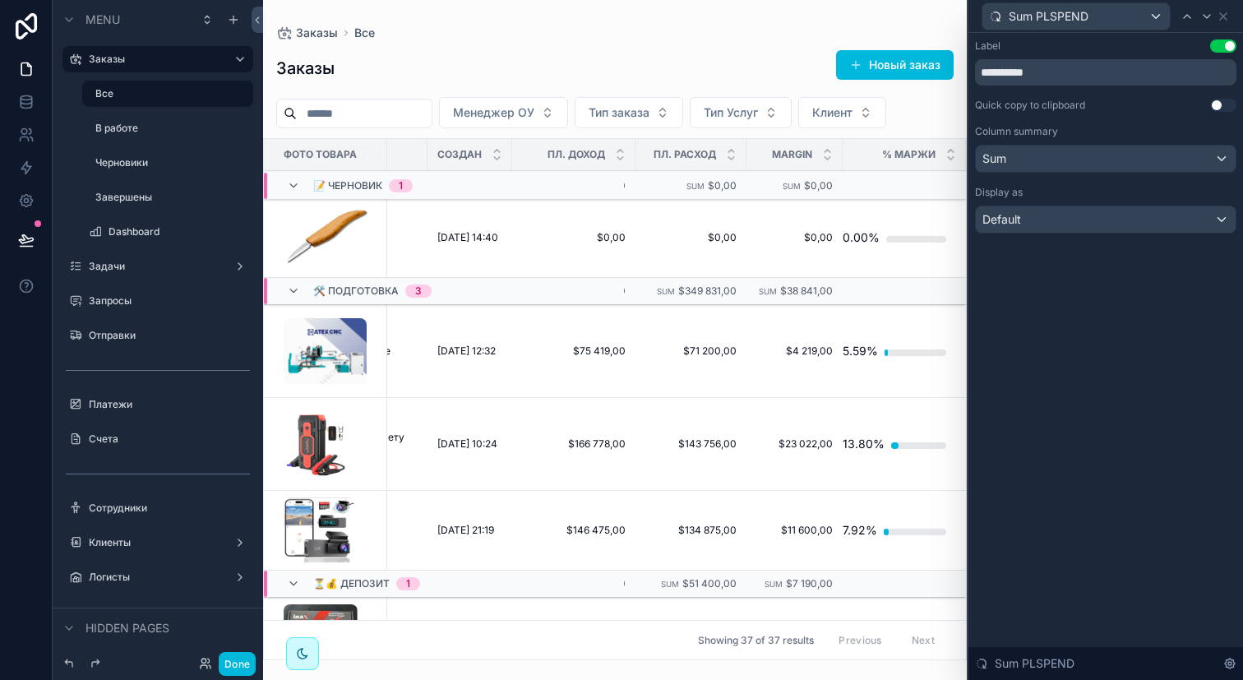
scroll to position [0, 814]
click at [1222, 20] on icon at bounding box center [1223, 16] width 13 height 13
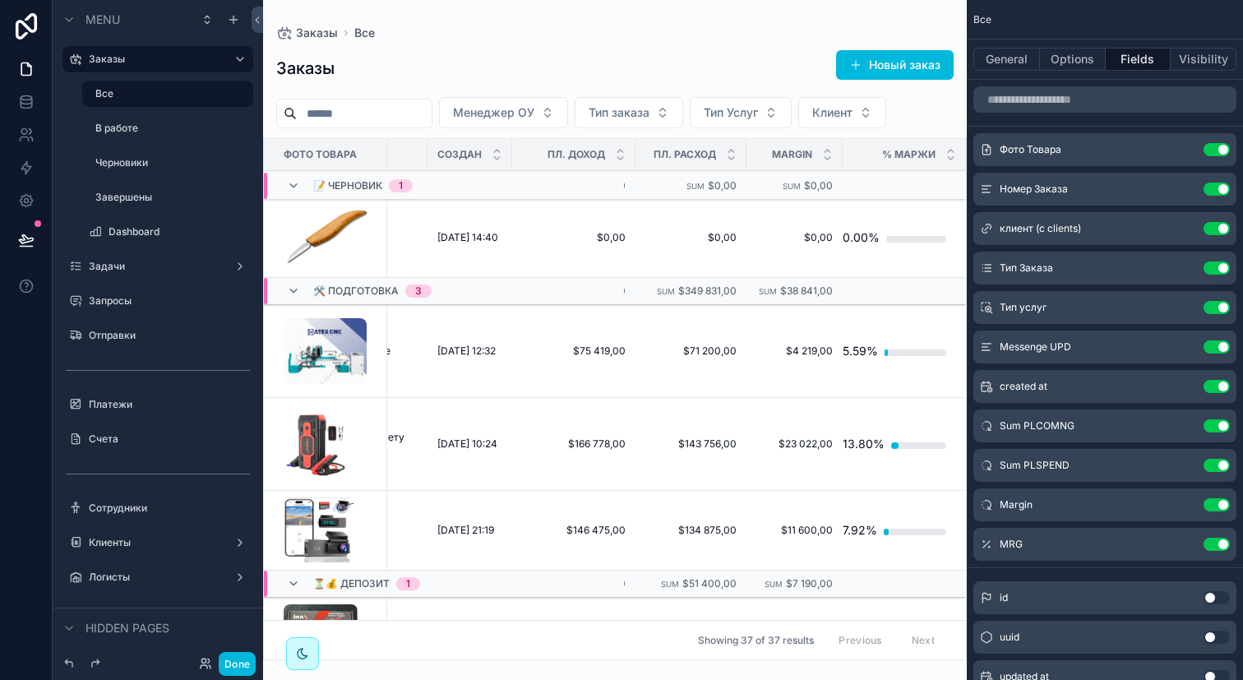
click at [0, 0] on icon "scrollable content" at bounding box center [0, 0] width 0 height 0
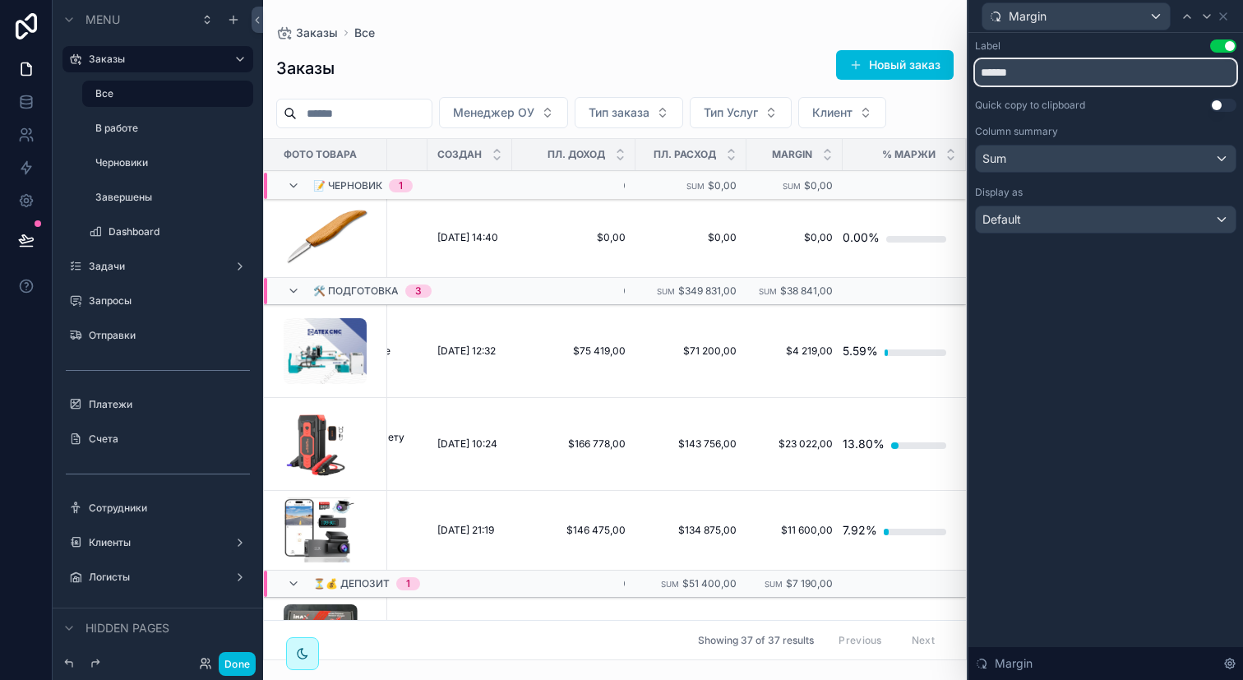
click at [1033, 81] on input "******" at bounding box center [1105, 72] width 261 height 26
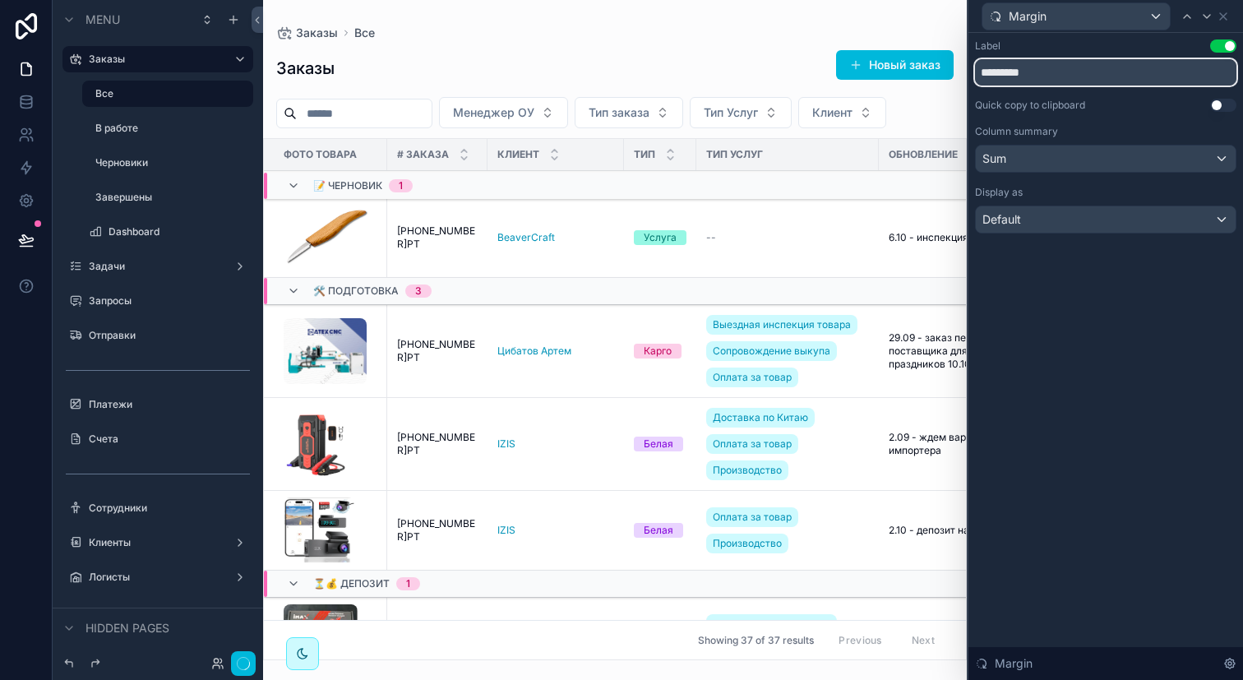
type input "*********"
click at [1100, 318] on div "Label Use setting ********* Quick copy to clipboard Use setting Column summary …" at bounding box center [1105, 356] width 275 height 647
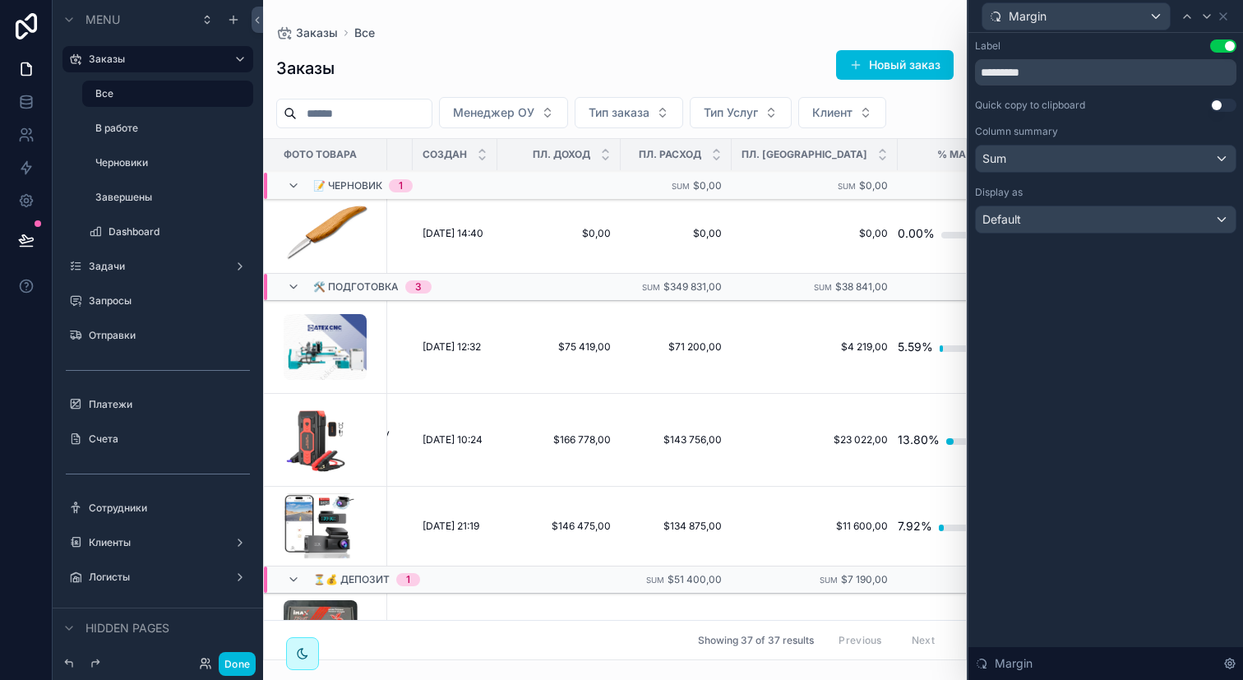
scroll to position [0, 812]
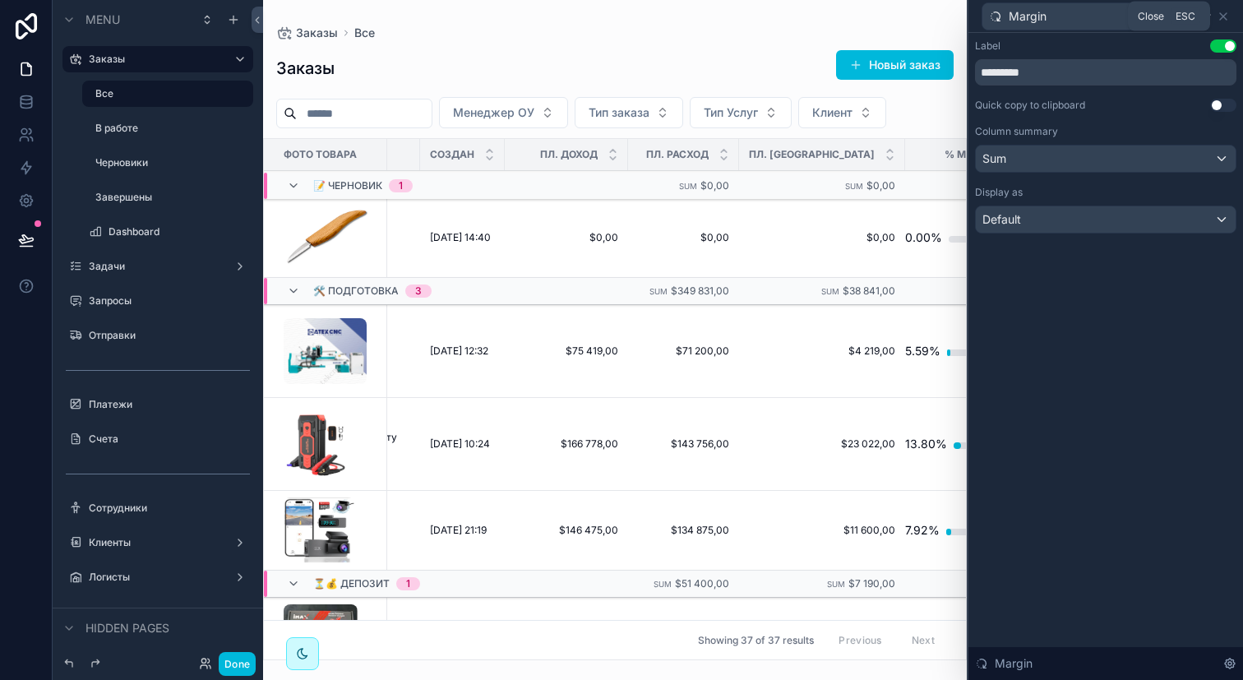
click at [1224, 19] on icon at bounding box center [1223, 16] width 13 height 13
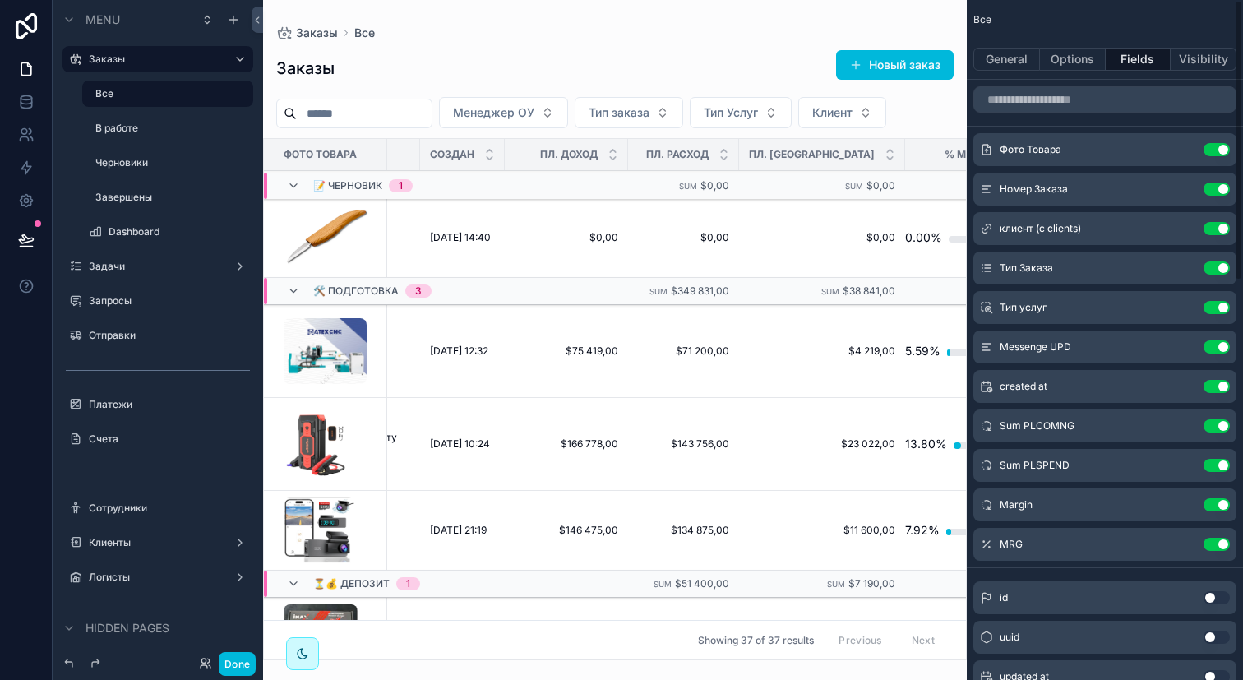
click at [0, 0] on icon "scrollable content" at bounding box center [0, 0] width 0 height 0
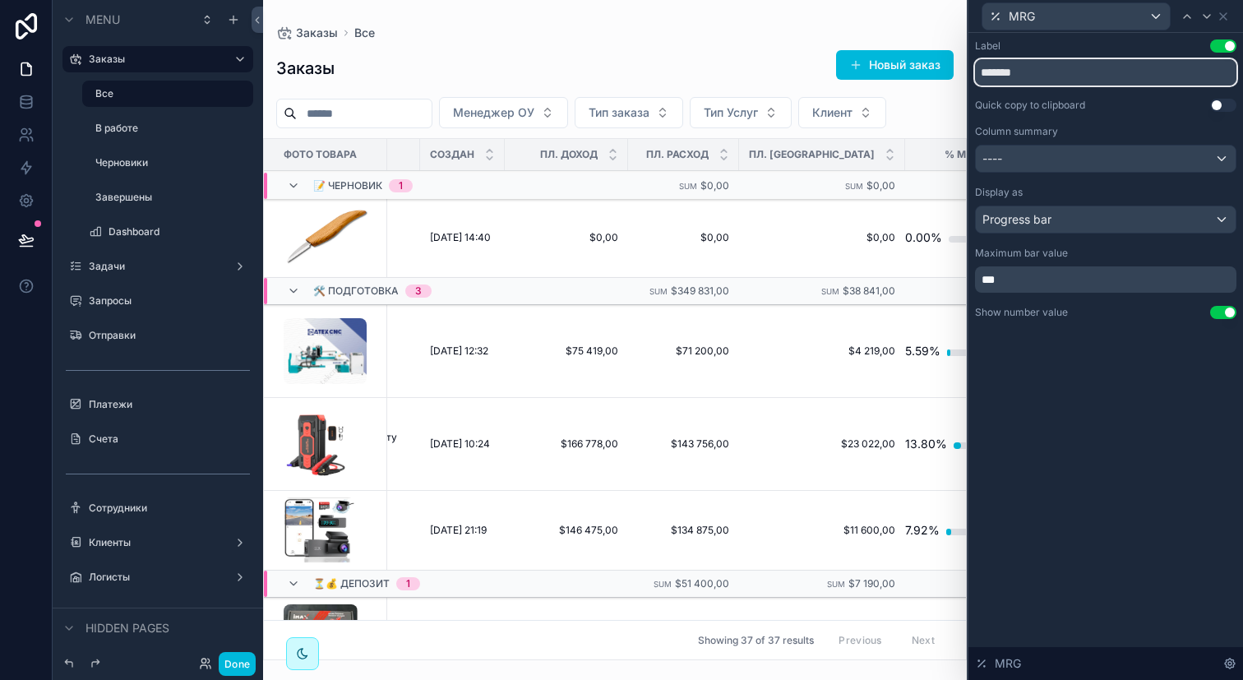
click at [1024, 72] on input "*******" at bounding box center [1105, 72] width 261 height 26
drag, startPoint x: 1046, startPoint y: 72, endPoint x: 1000, endPoint y: 72, distance: 46.9
click at [1000, 72] on input "*******" at bounding box center [1105, 72] width 261 height 26
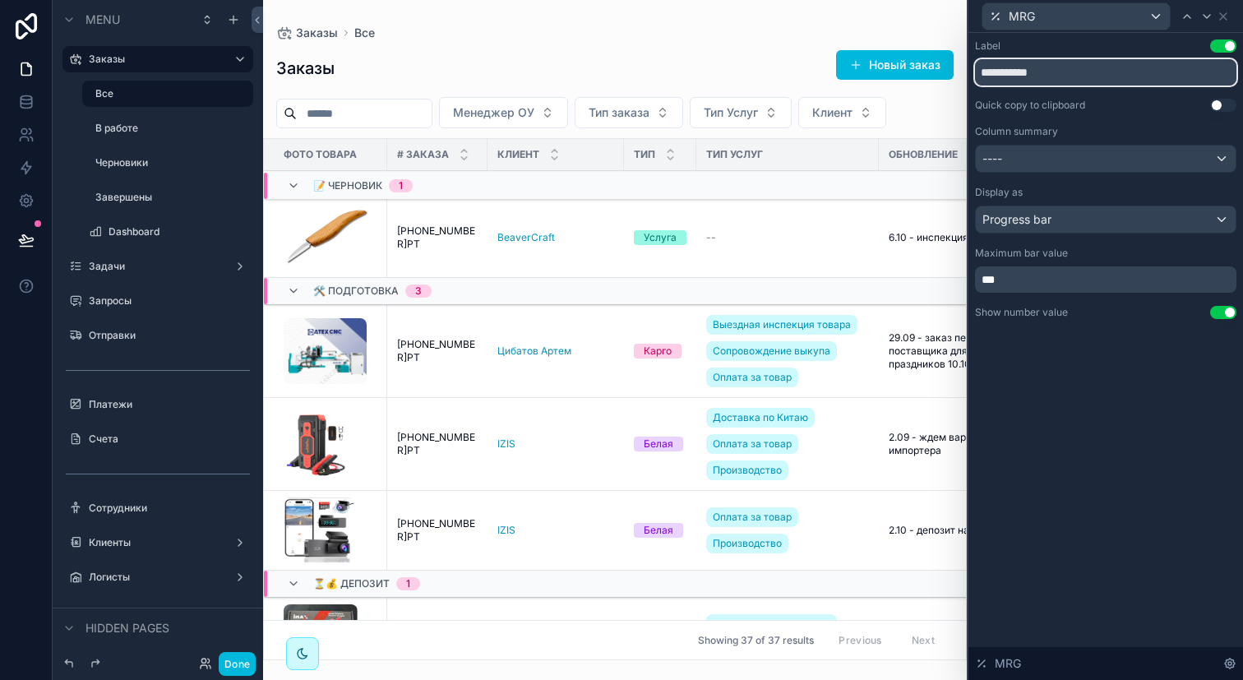
type input "**********"
click at [1097, 410] on div "**********" at bounding box center [1105, 356] width 275 height 647
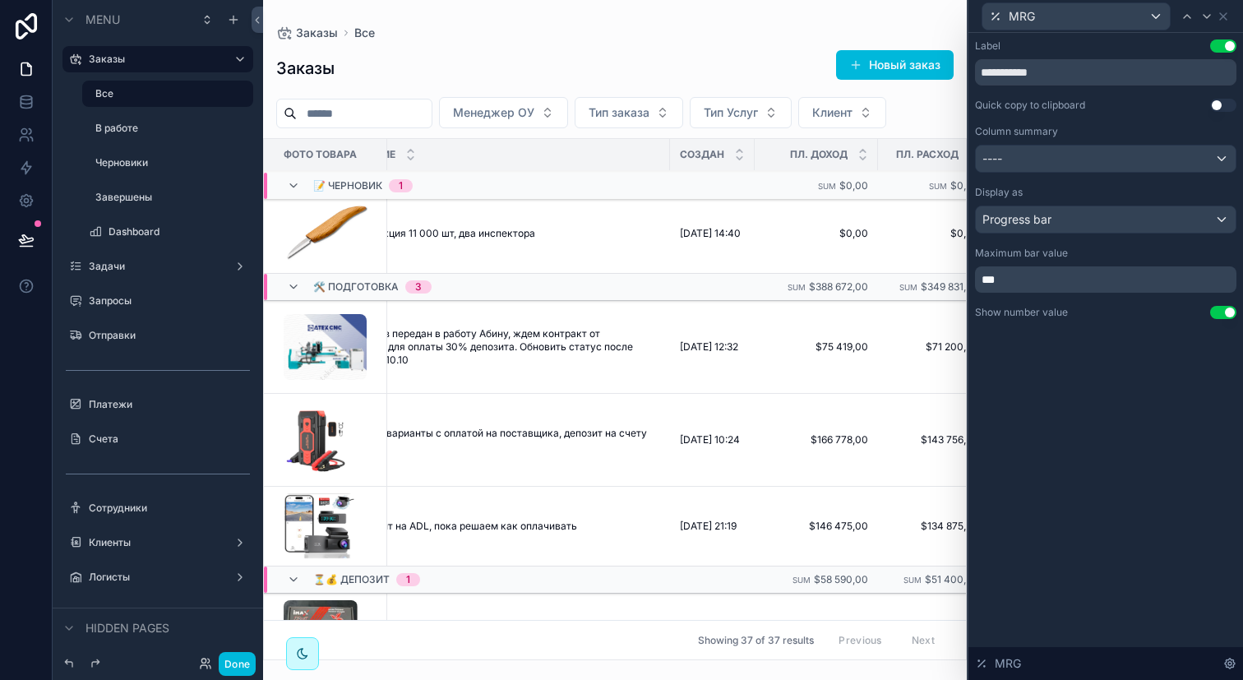
scroll to position [4, 820]
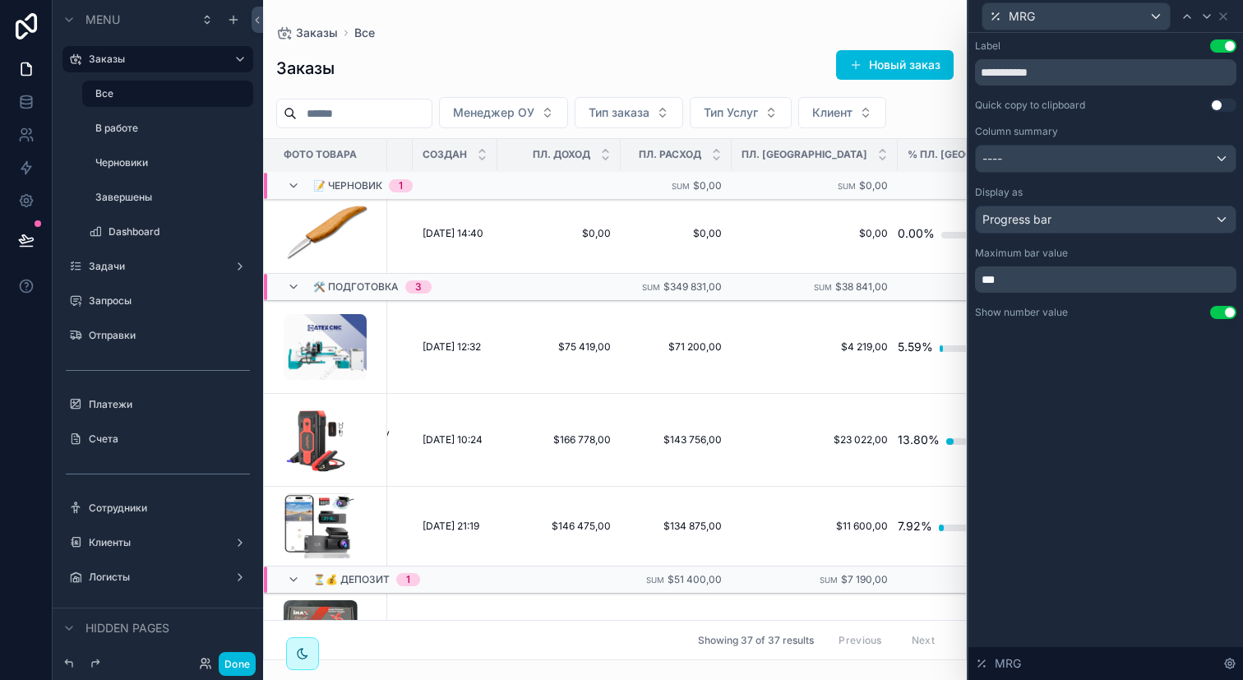
click at [233, 670] on button "Done" at bounding box center [237, 664] width 37 height 24
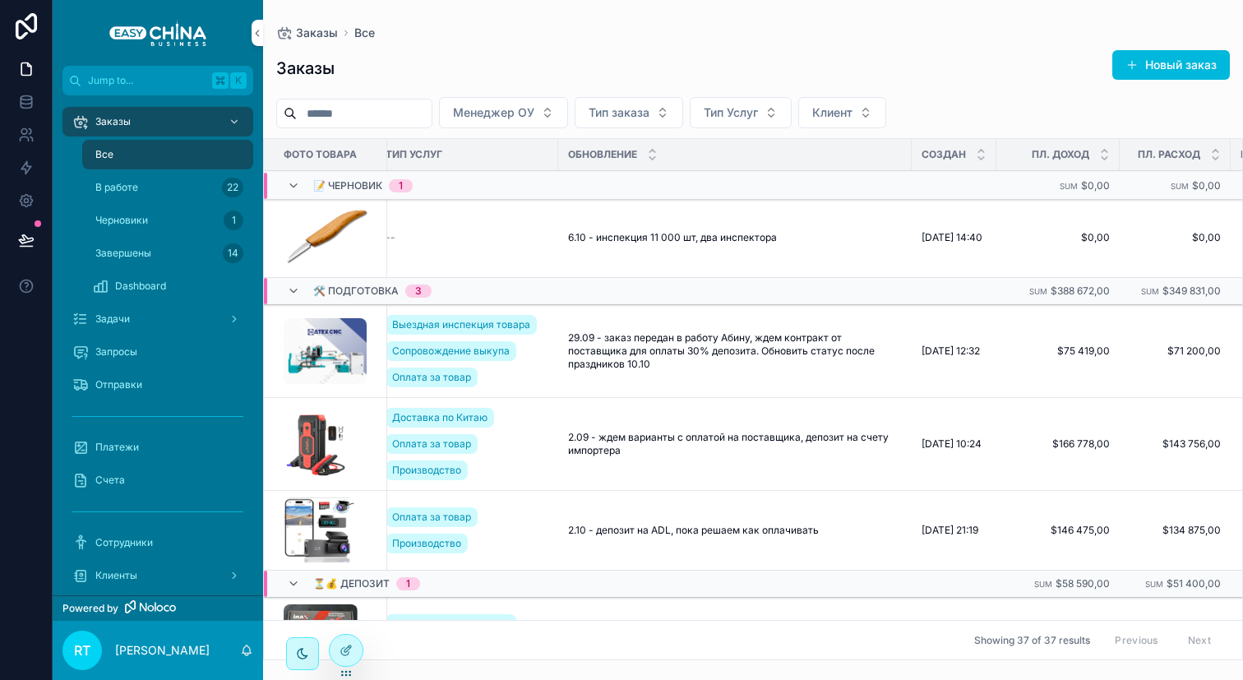
scroll to position [0, 543]
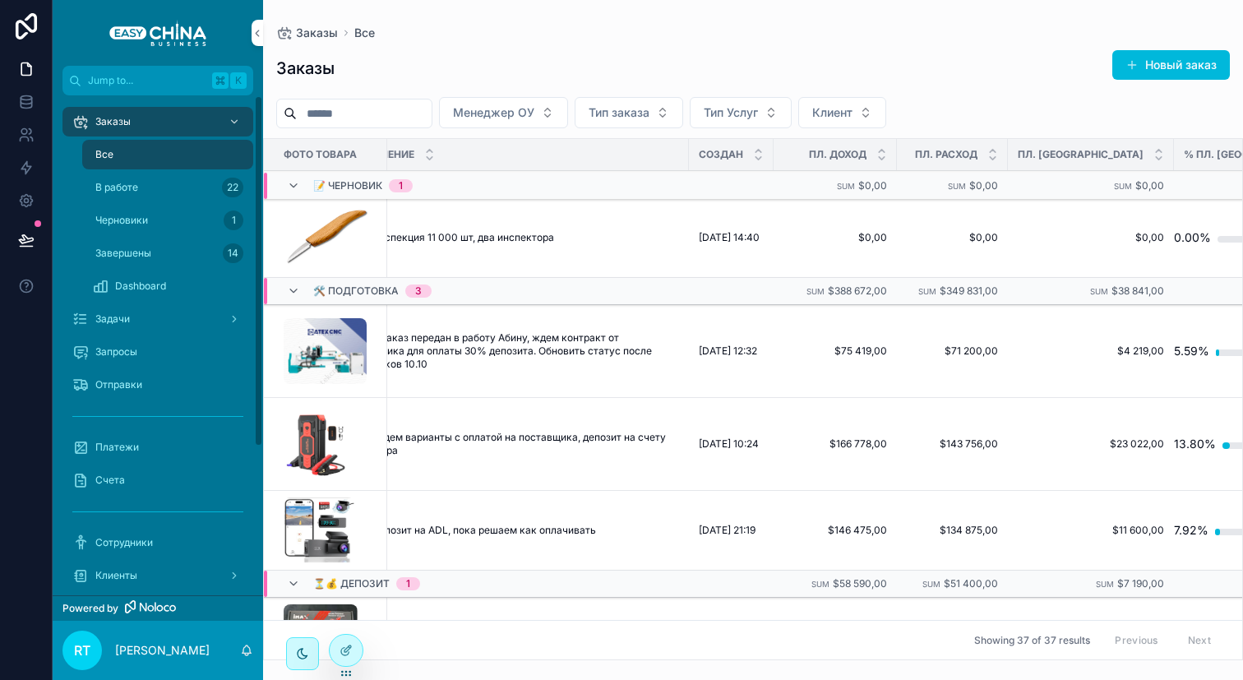
click at [140, 438] on div "Платежи" at bounding box center [157, 447] width 171 height 26
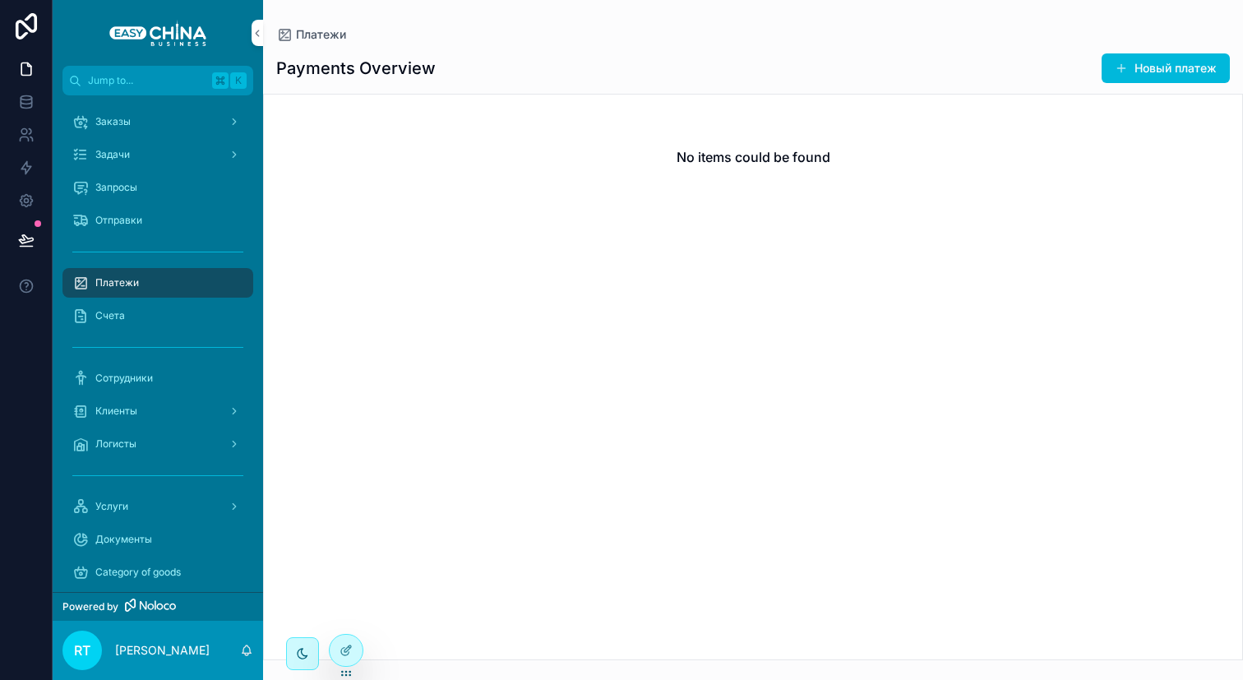
click at [1120, 79] on button "Новый платеж" at bounding box center [1166, 68] width 128 height 30
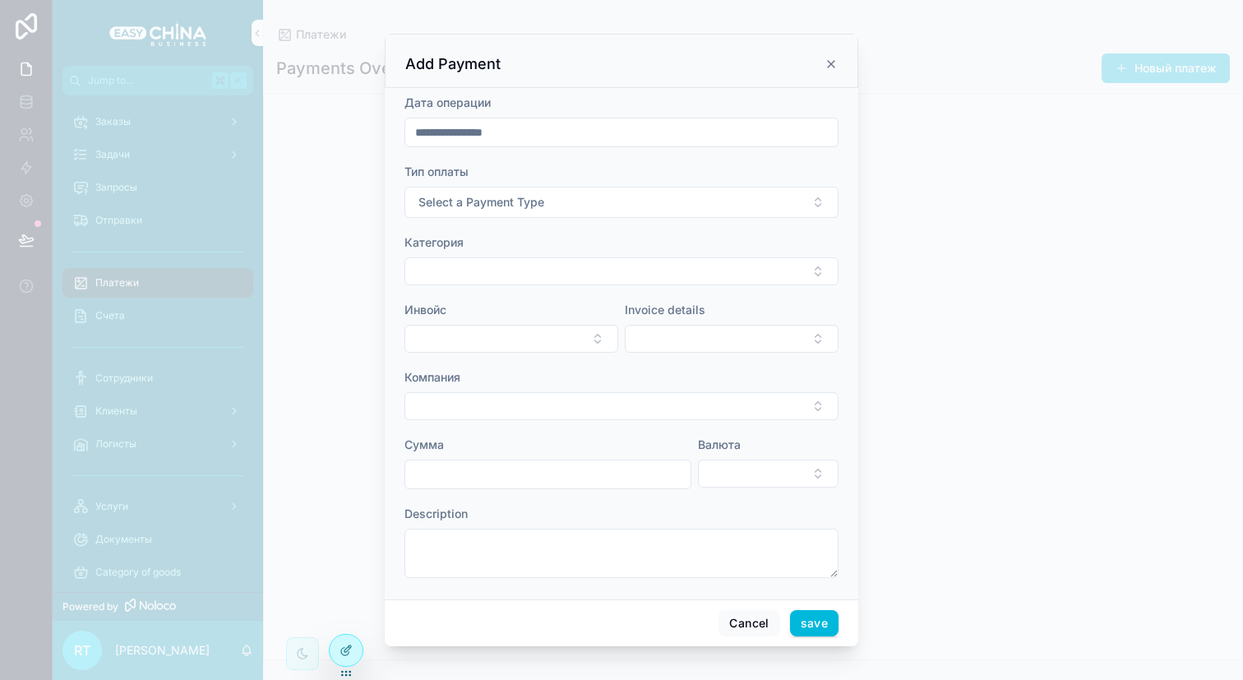
click at [522, 204] on span "Select a Payment Type" at bounding box center [481, 202] width 126 height 16
click at [527, 271] on div "Доход" at bounding box center [533, 268] width 31 height 15
click at [492, 270] on button "Select Button" at bounding box center [621, 271] width 434 height 28
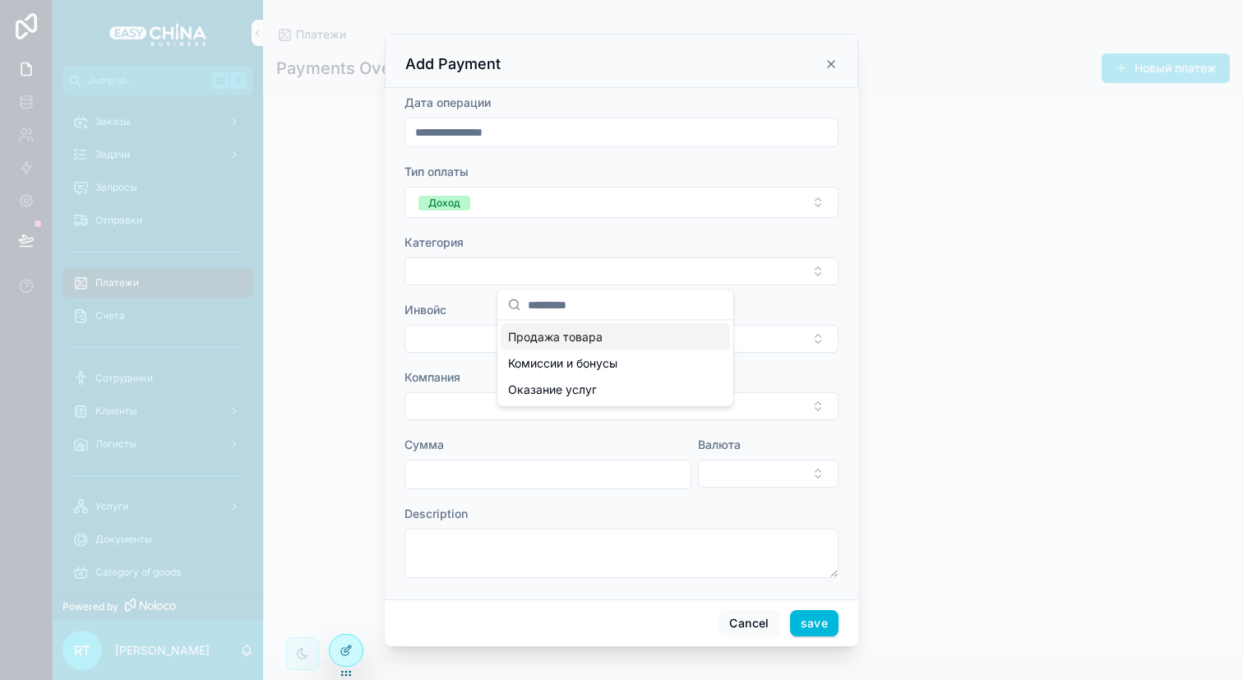
click at [545, 333] on span "Продажа товара" at bounding box center [555, 337] width 95 height 16
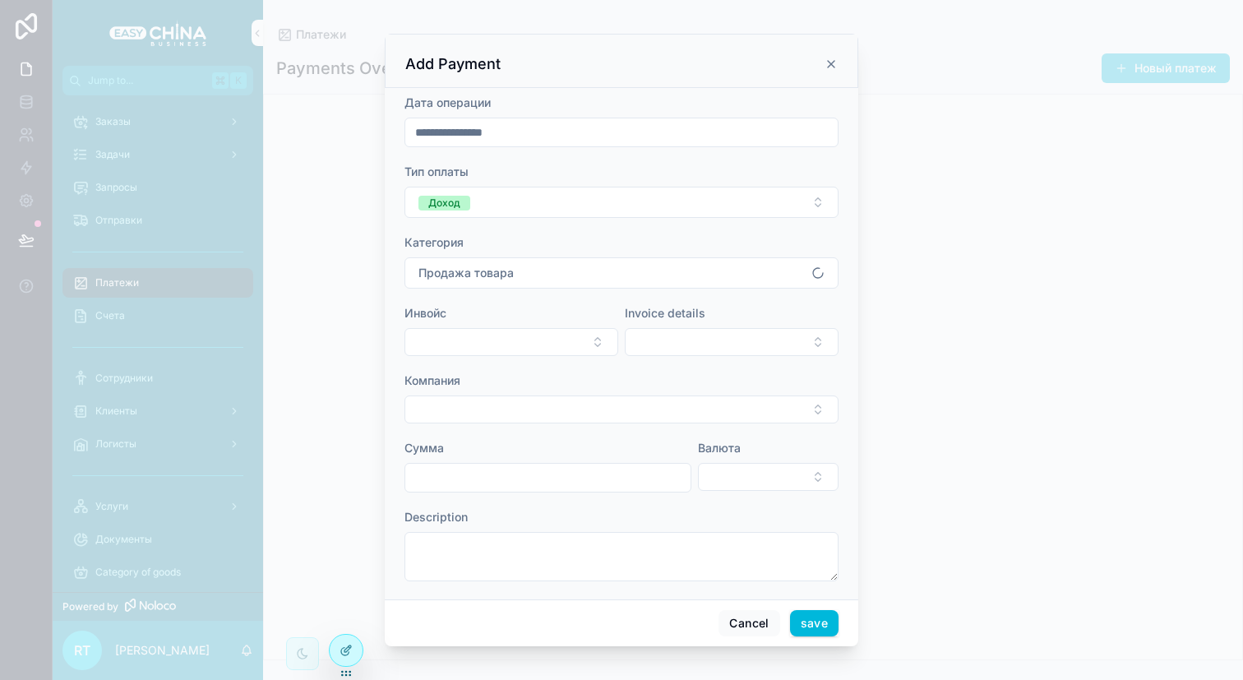
click at [509, 339] on button "Select Button" at bounding box center [511, 342] width 214 height 28
click at [506, 402] on span "INV-20250925-0011" at bounding box center [457, 408] width 112 height 16
click at [646, 350] on button "Select Button" at bounding box center [732, 342] width 214 height 28
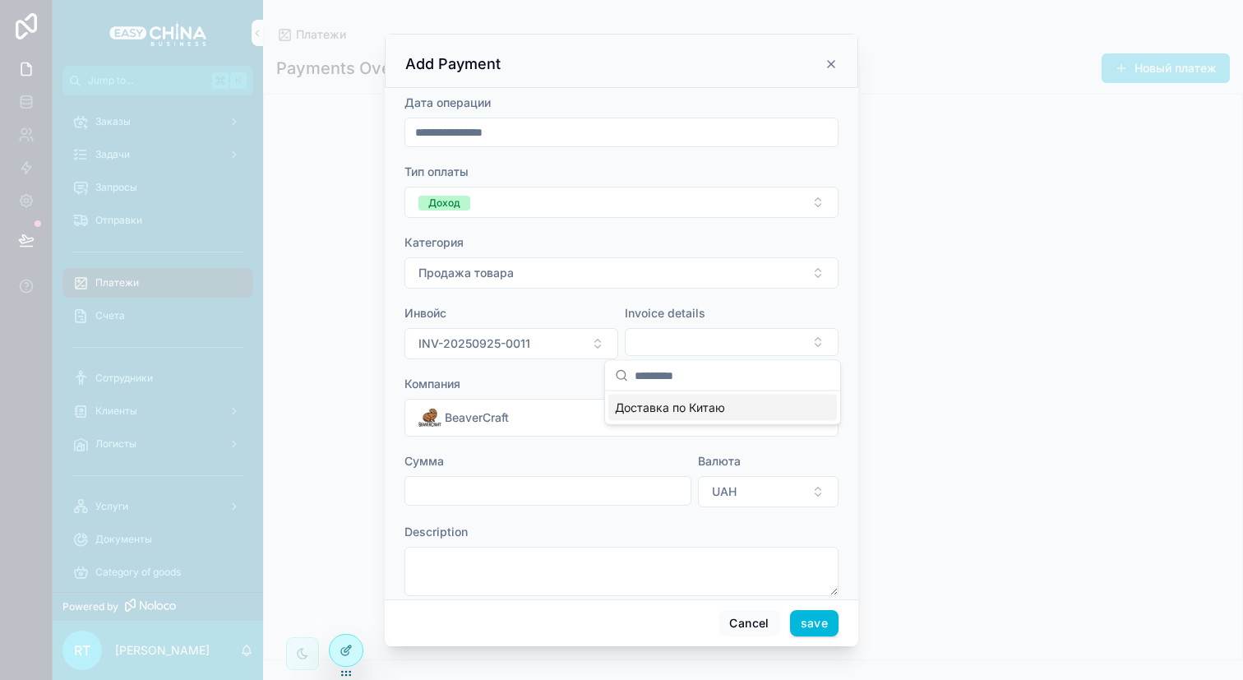
click at [651, 404] on span "Доставка по Китаю" at bounding box center [670, 408] width 110 height 16
type input "******"
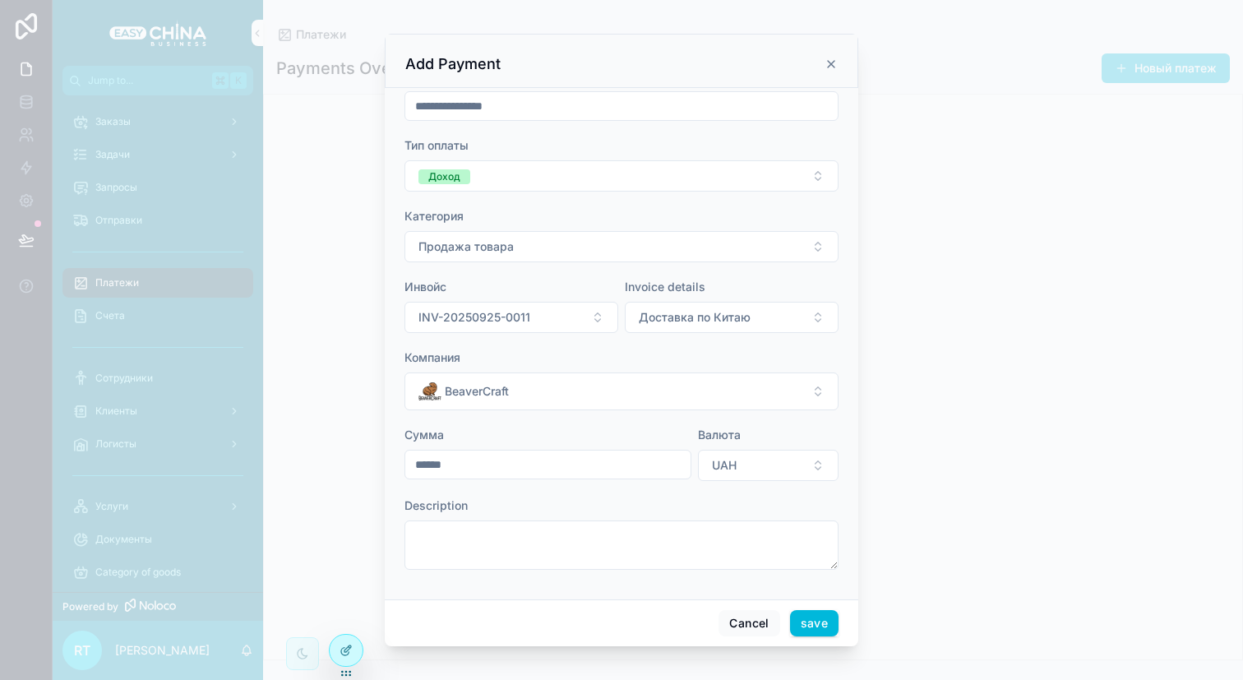
type input "**********"
